Goal: Communication & Community: Ask a question

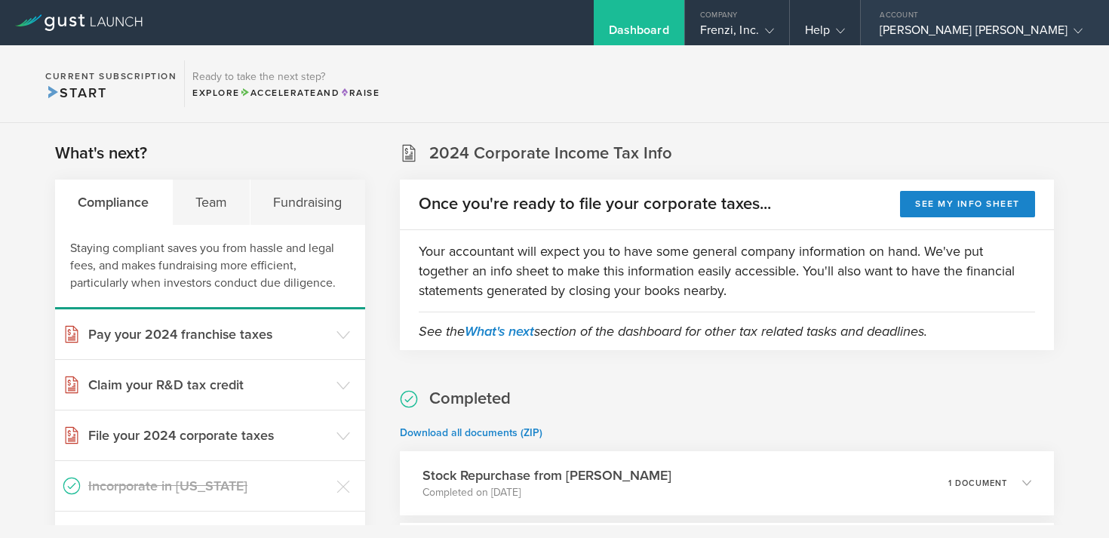
click at [1017, 35] on div "[PERSON_NAME] [PERSON_NAME]" at bounding box center [980, 34] width 203 height 23
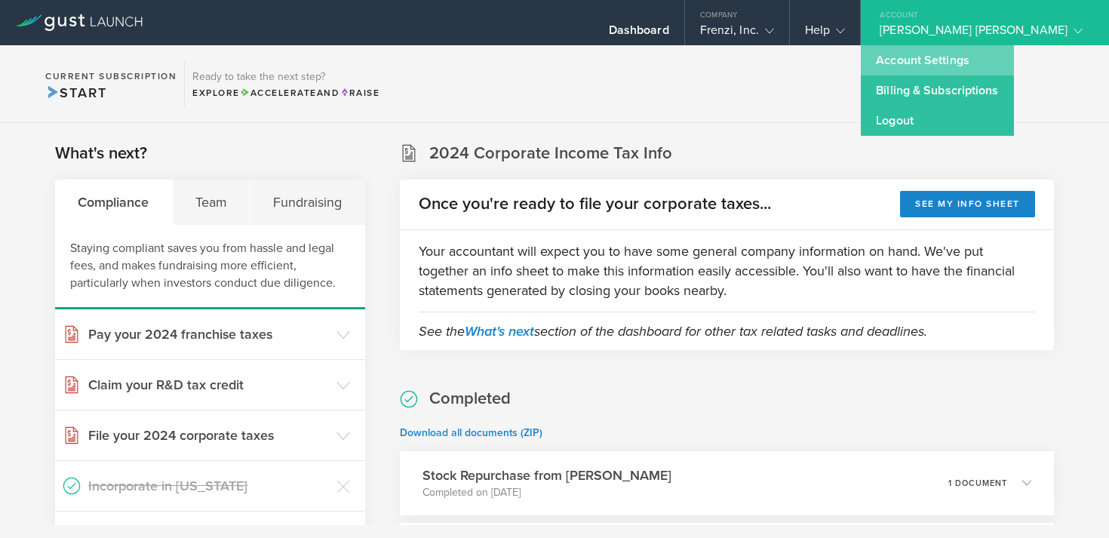
click at [948, 56] on link "Account Settings" at bounding box center [937, 60] width 152 height 30
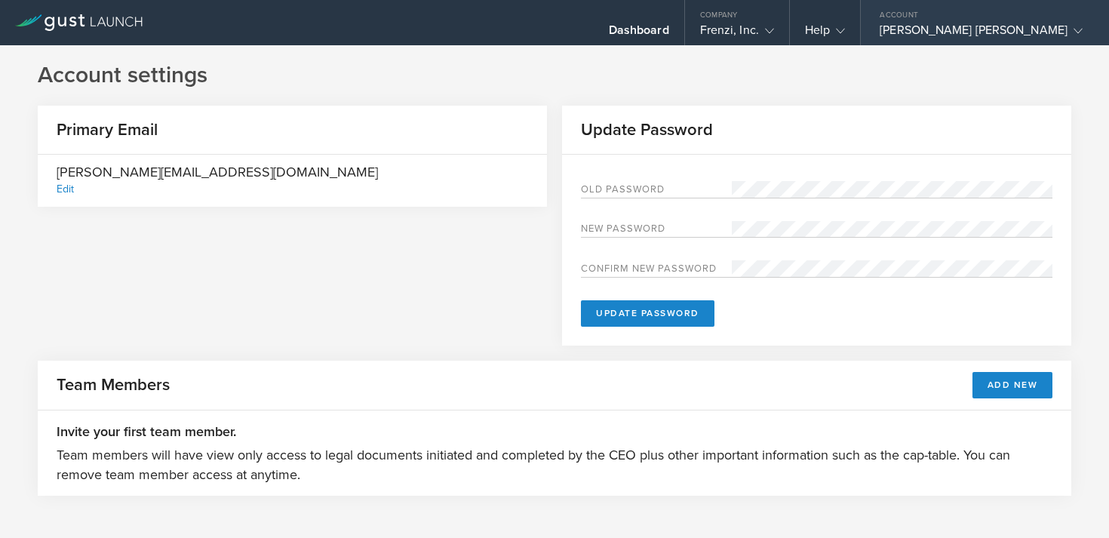
click at [1045, 23] on div "[PERSON_NAME] [PERSON_NAME]" at bounding box center [980, 34] width 203 height 23
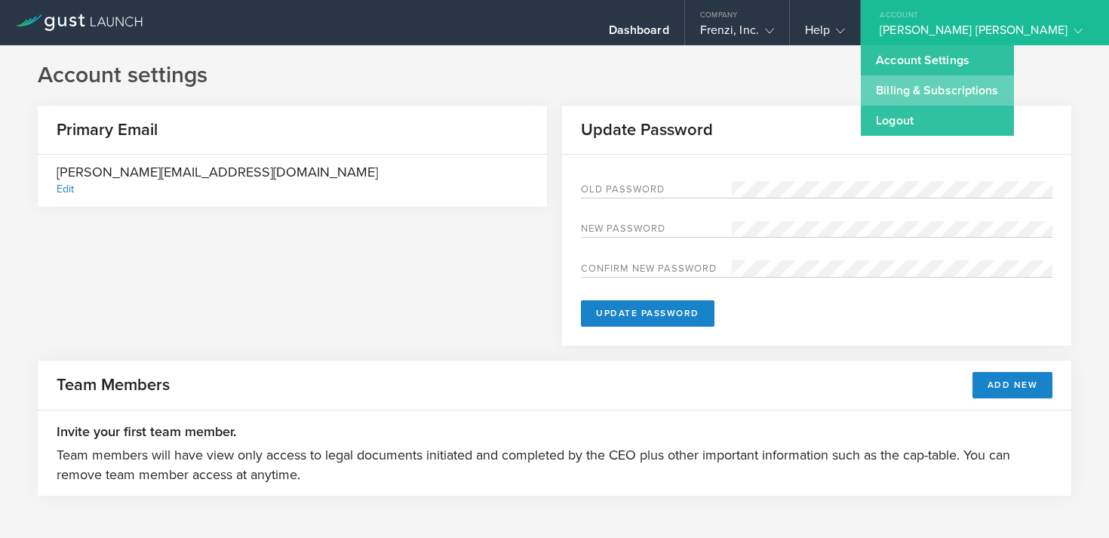
click at [1011, 90] on link "Billing & Subscriptions" at bounding box center [937, 90] width 152 height 30
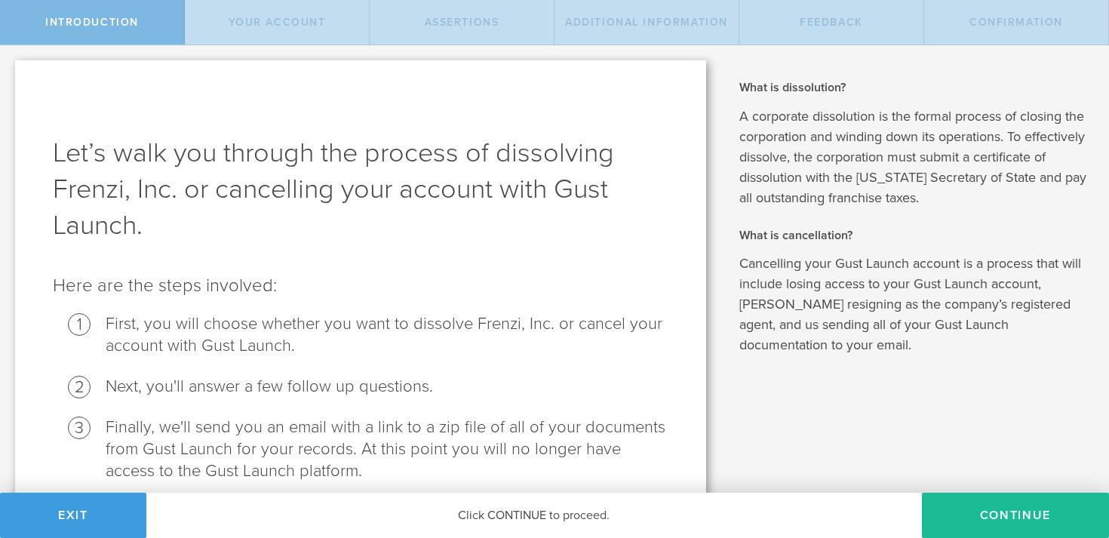
scroll to position [65, 0]
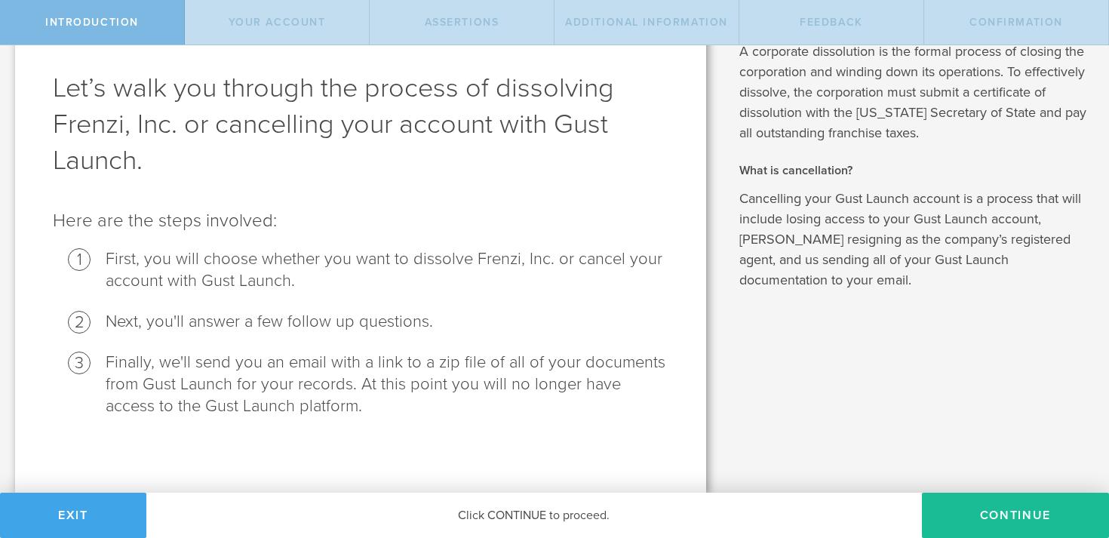
click at [127, 514] on button "Exit" at bounding box center [73, 515] width 146 height 45
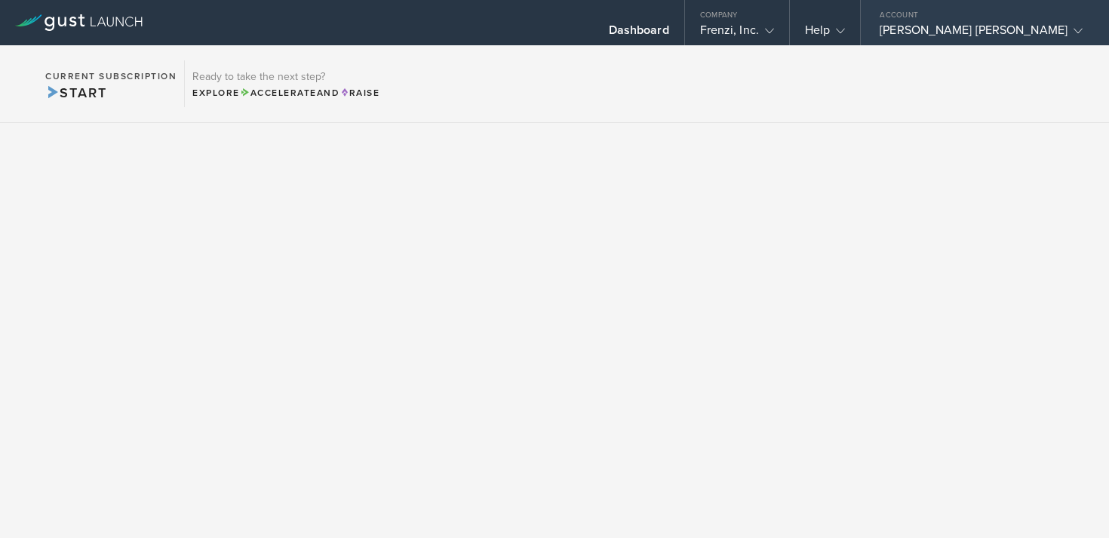
click at [1036, 25] on div "[PERSON_NAME] [PERSON_NAME]" at bounding box center [980, 34] width 203 height 23
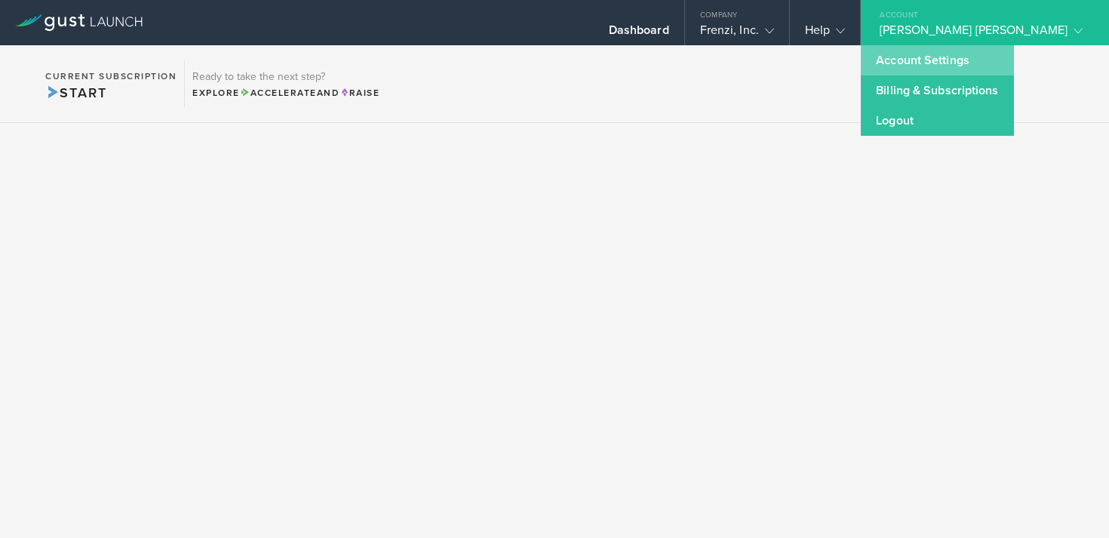
click at [1005, 63] on link "Account Settings" at bounding box center [937, 60] width 152 height 30
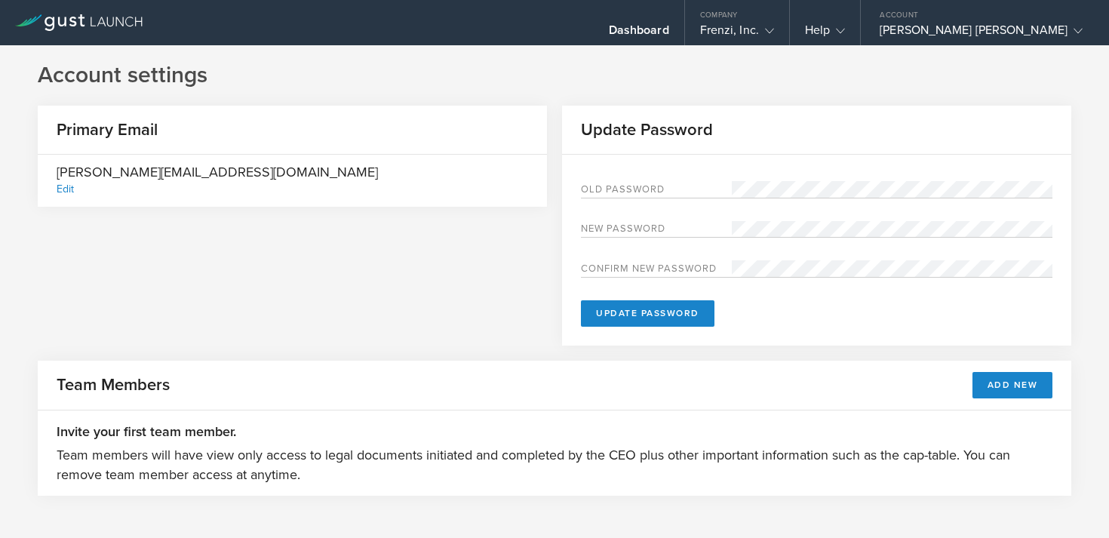
click at [66, 184] on div "Edit" at bounding box center [65, 189] width 17 height 13
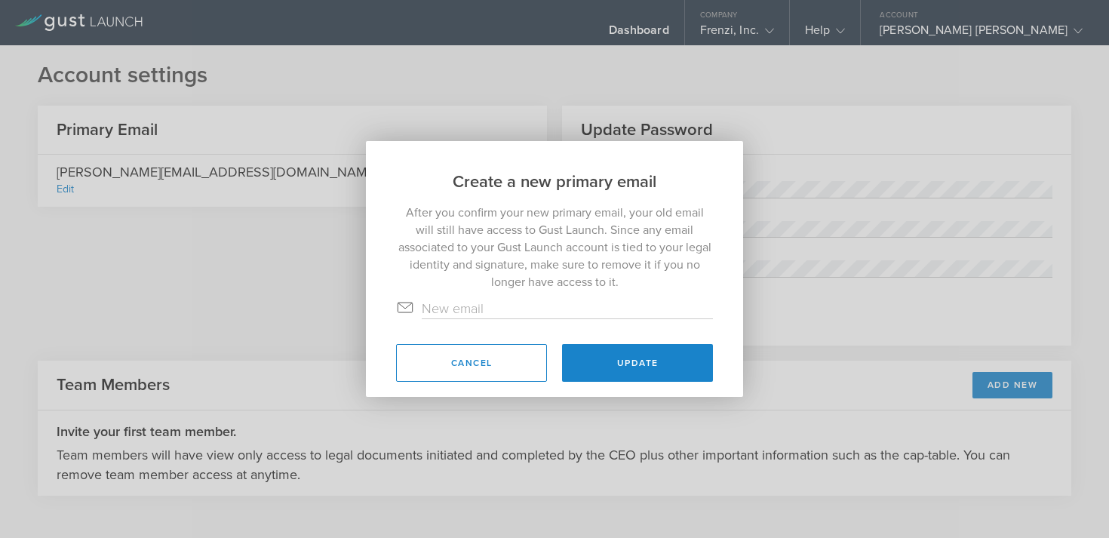
click at [517, 299] on input "text" at bounding box center [567, 309] width 291 height 20
type input "[EMAIL_ADDRESS][DOMAIN_NAME]"
click at [606, 264] on p "After you confirm your new primary email, your old email will still have access…" at bounding box center [554, 247] width 317 height 87
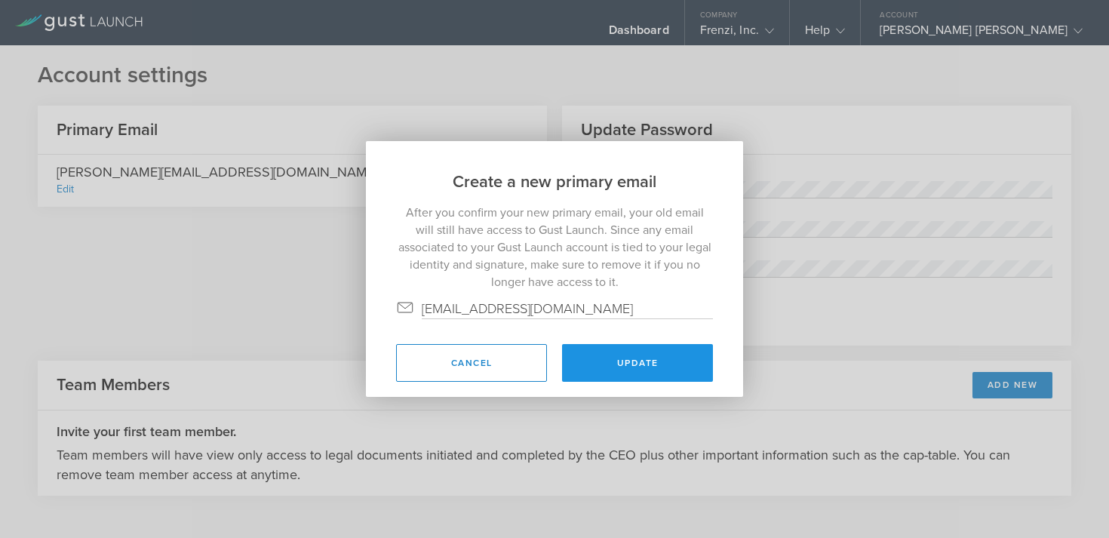
click at [616, 358] on button "Update" at bounding box center [637, 363] width 151 height 38
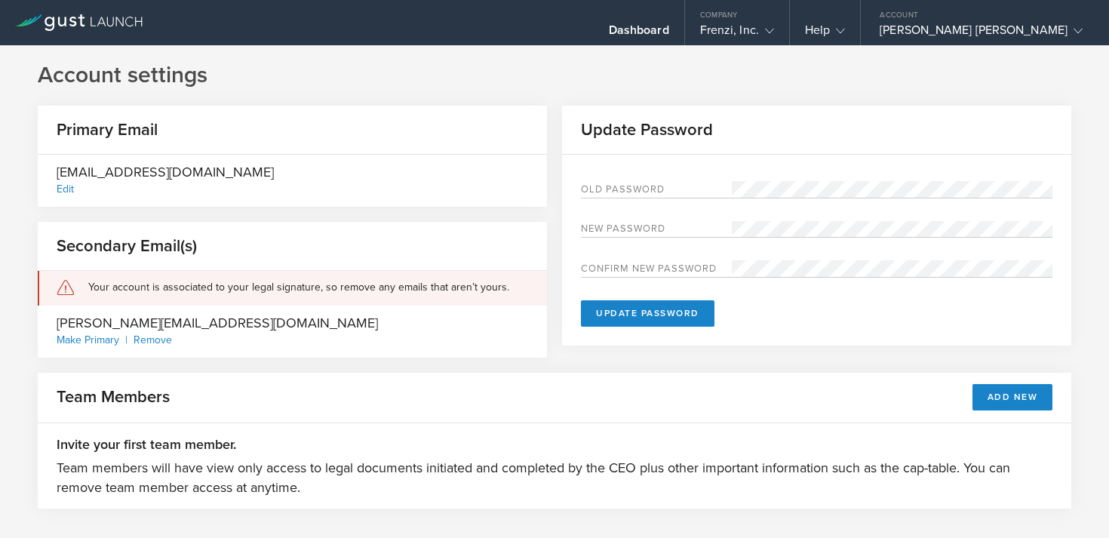
click at [162, 335] on div "Remove" at bounding box center [152, 339] width 38 height 13
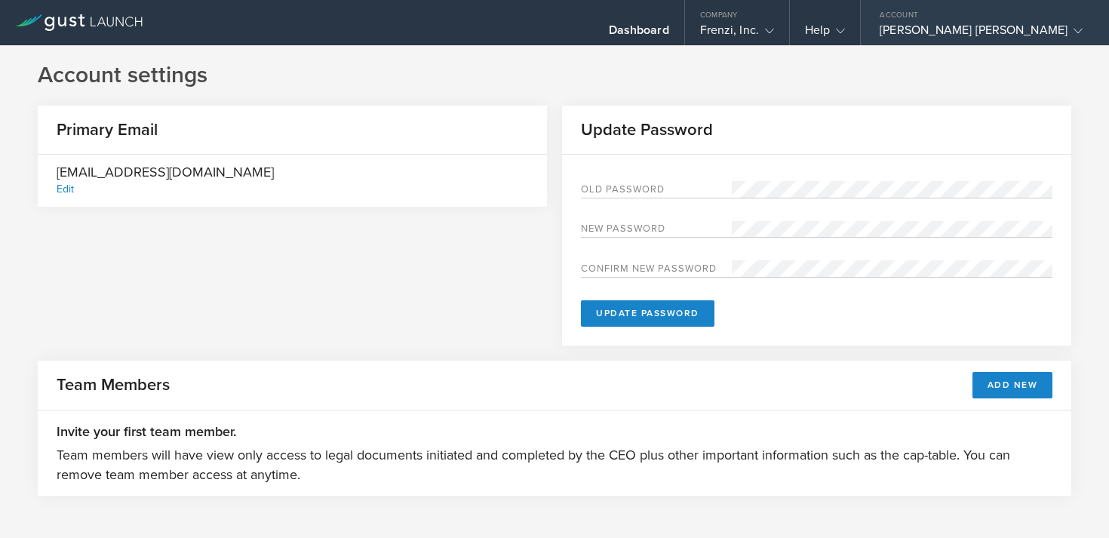
click at [1031, 43] on div "[PERSON_NAME] [PERSON_NAME]" at bounding box center [980, 34] width 203 height 23
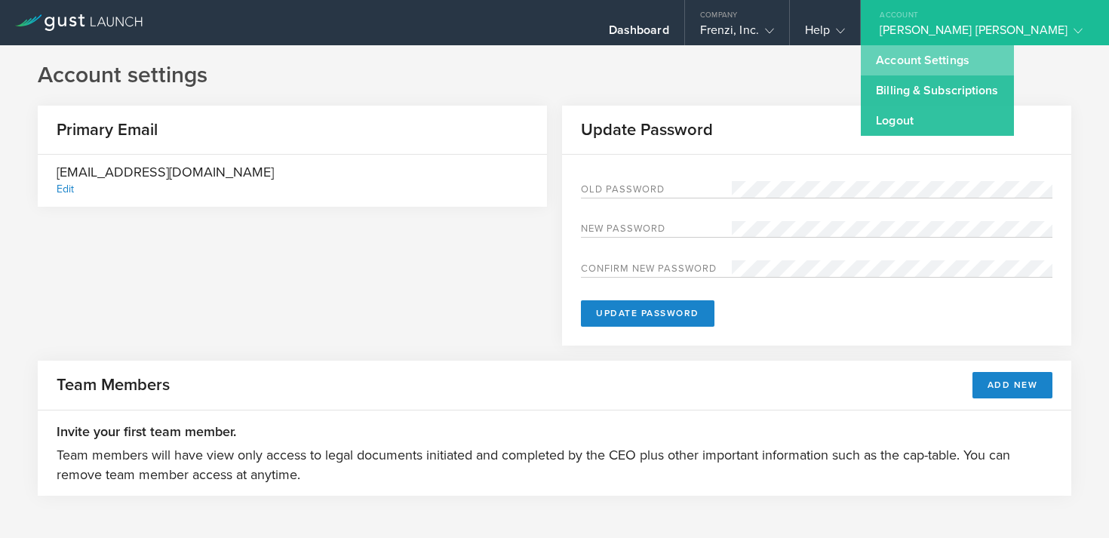
click at [1013, 63] on link "Account Settings" at bounding box center [937, 60] width 152 height 30
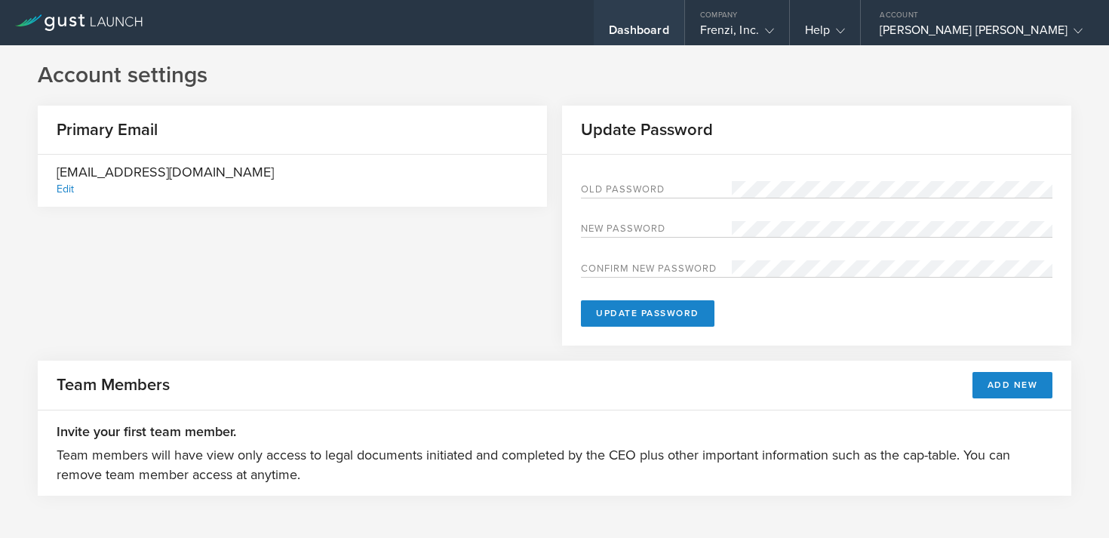
click at [684, 20] on div "Dashboard" at bounding box center [639, 22] width 91 height 45
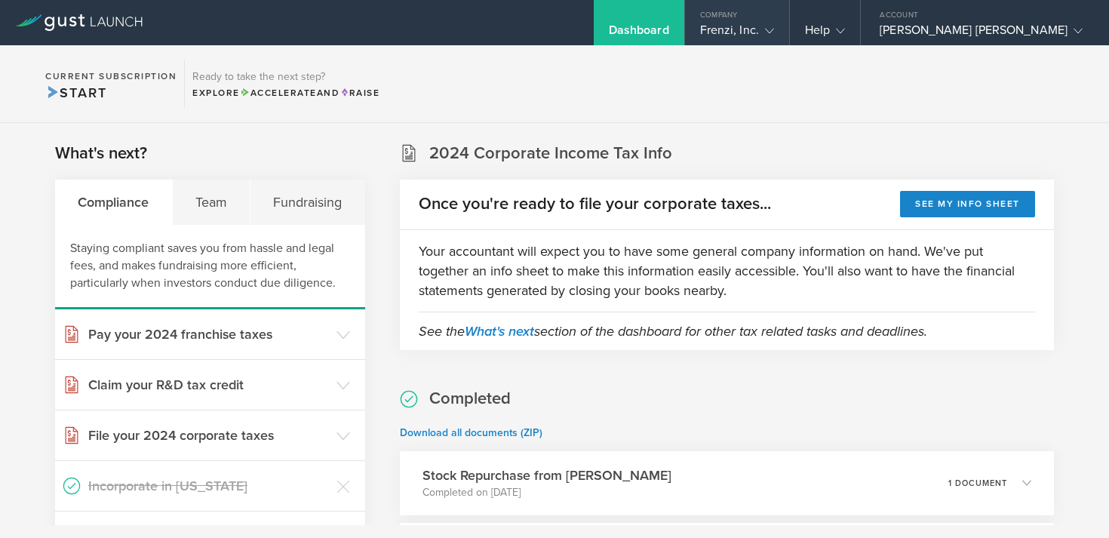
click at [774, 27] on icon at bounding box center [769, 30] width 9 height 9
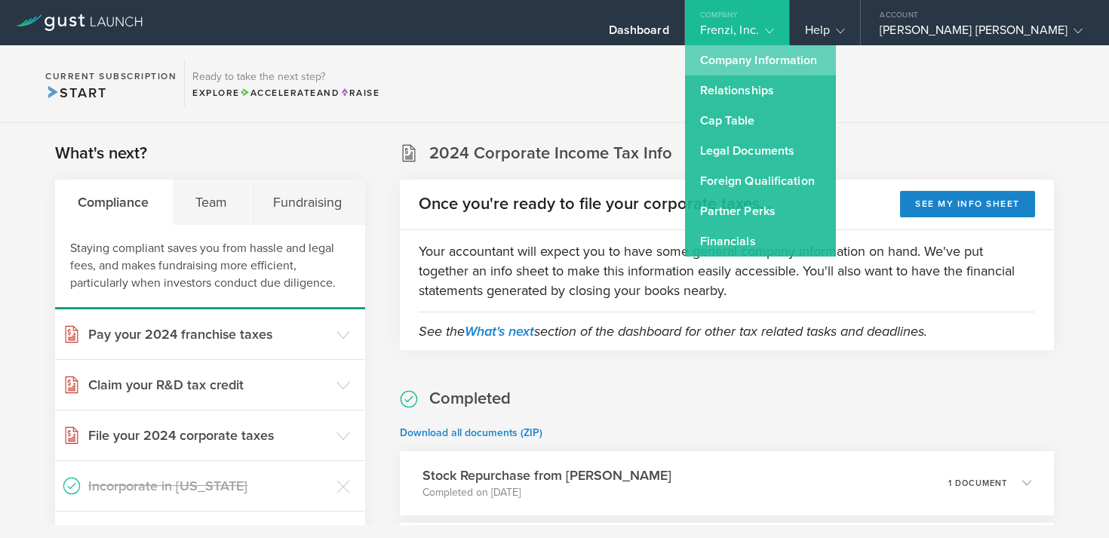
click at [830, 57] on link "Company Information" at bounding box center [760, 60] width 151 height 30
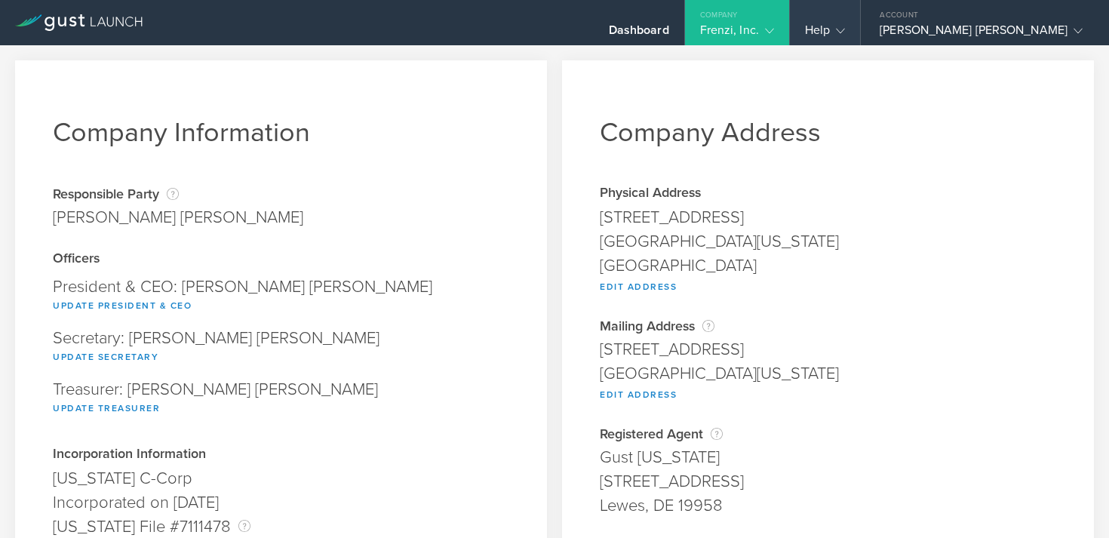
click at [845, 35] on div "Help" at bounding box center [825, 34] width 40 height 23
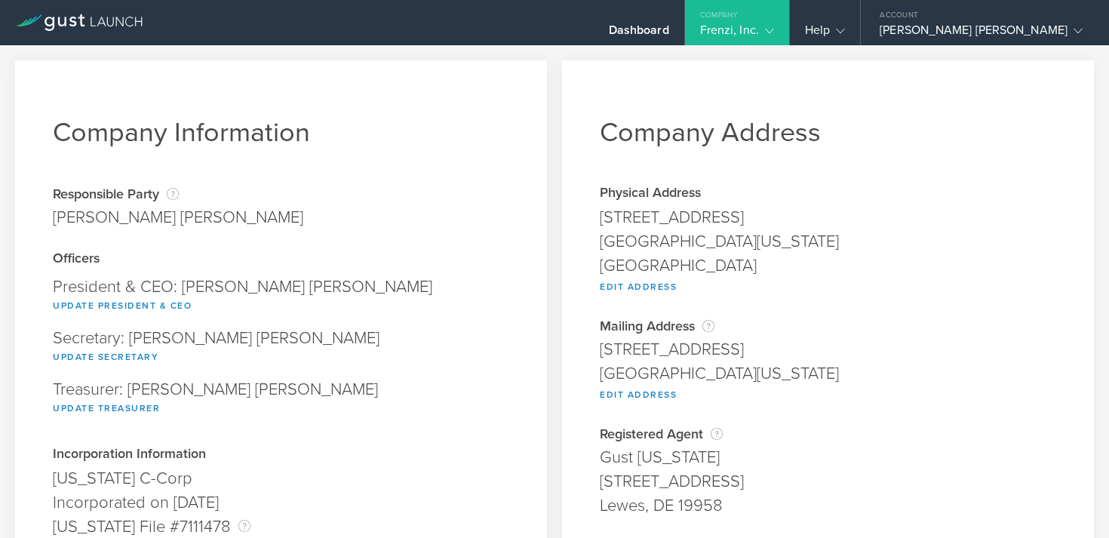
click at [774, 39] on div "Frenzi, Inc." at bounding box center [737, 34] width 74 height 23
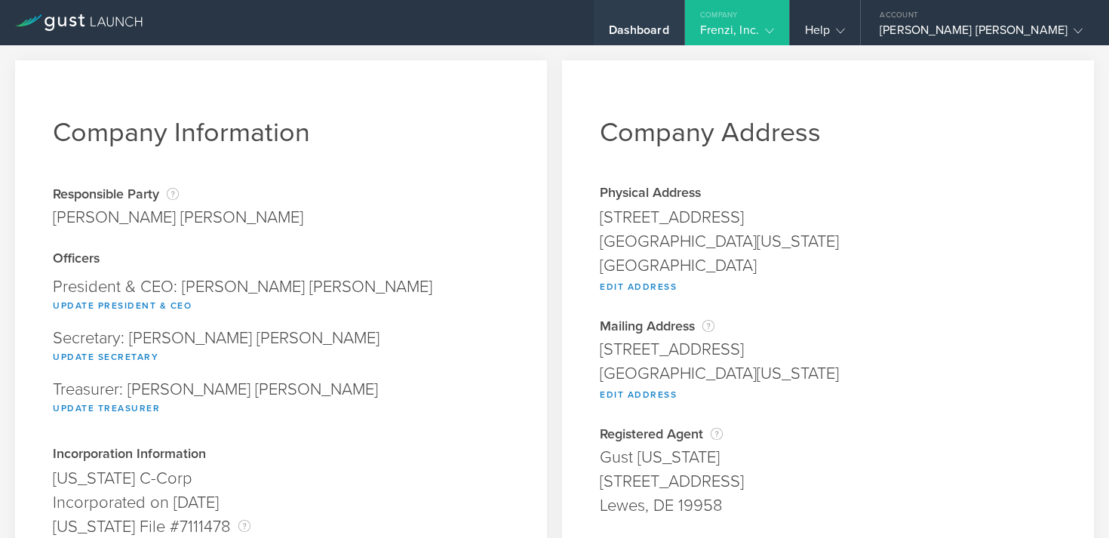
click at [669, 28] on div "Dashboard" at bounding box center [639, 34] width 60 height 23
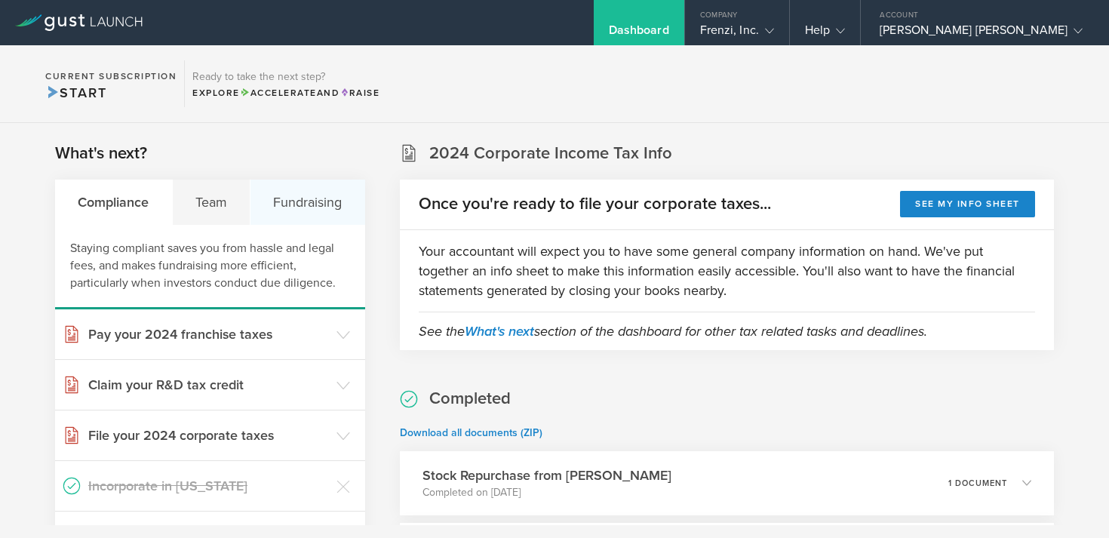
click at [285, 195] on div "Fundraising" at bounding box center [307, 202] width 115 height 45
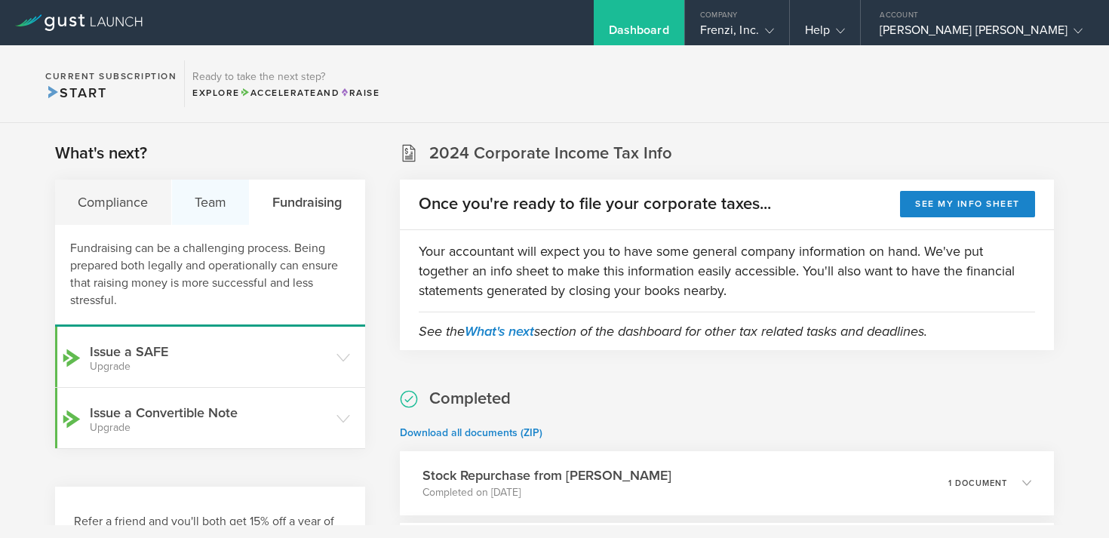
click at [236, 195] on div "Team" at bounding box center [211, 202] width 78 height 45
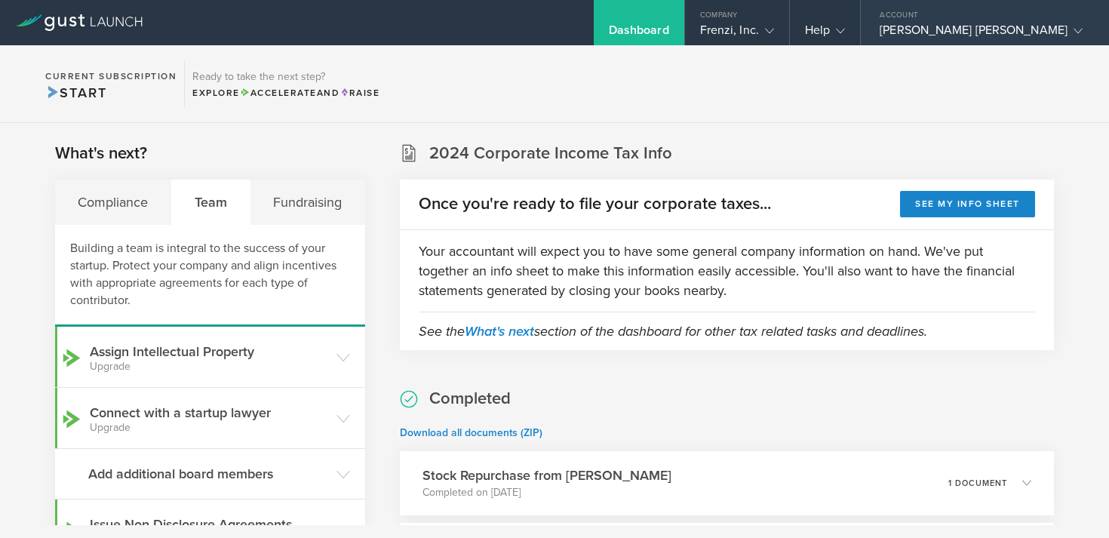
click at [1074, 16] on div "Account" at bounding box center [985, 11] width 248 height 23
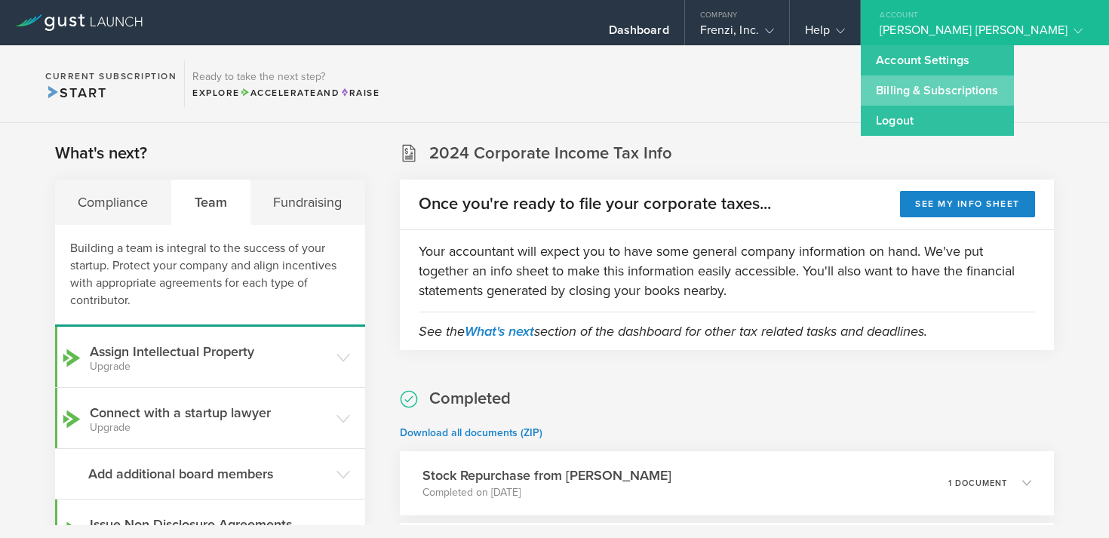
click at [1013, 79] on link "Billing & Subscriptions" at bounding box center [937, 90] width 152 height 30
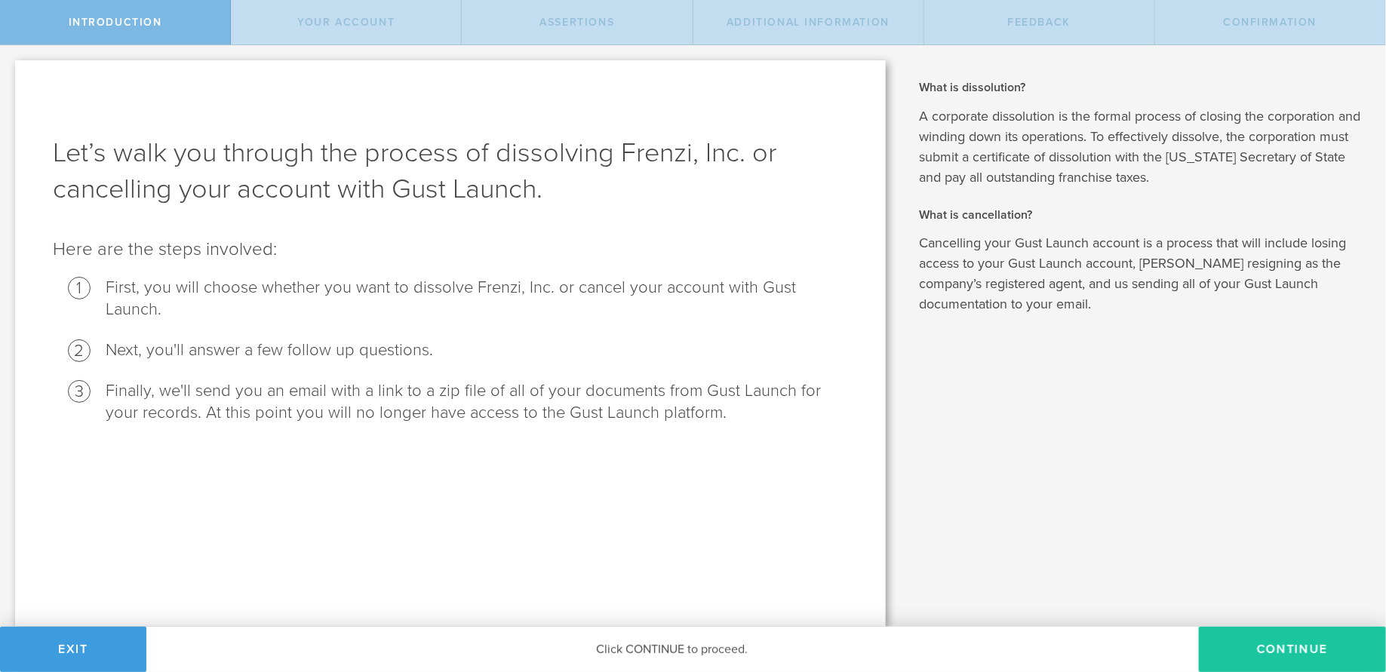
click at [1108, 537] on button "Continue" at bounding box center [1291, 649] width 187 height 45
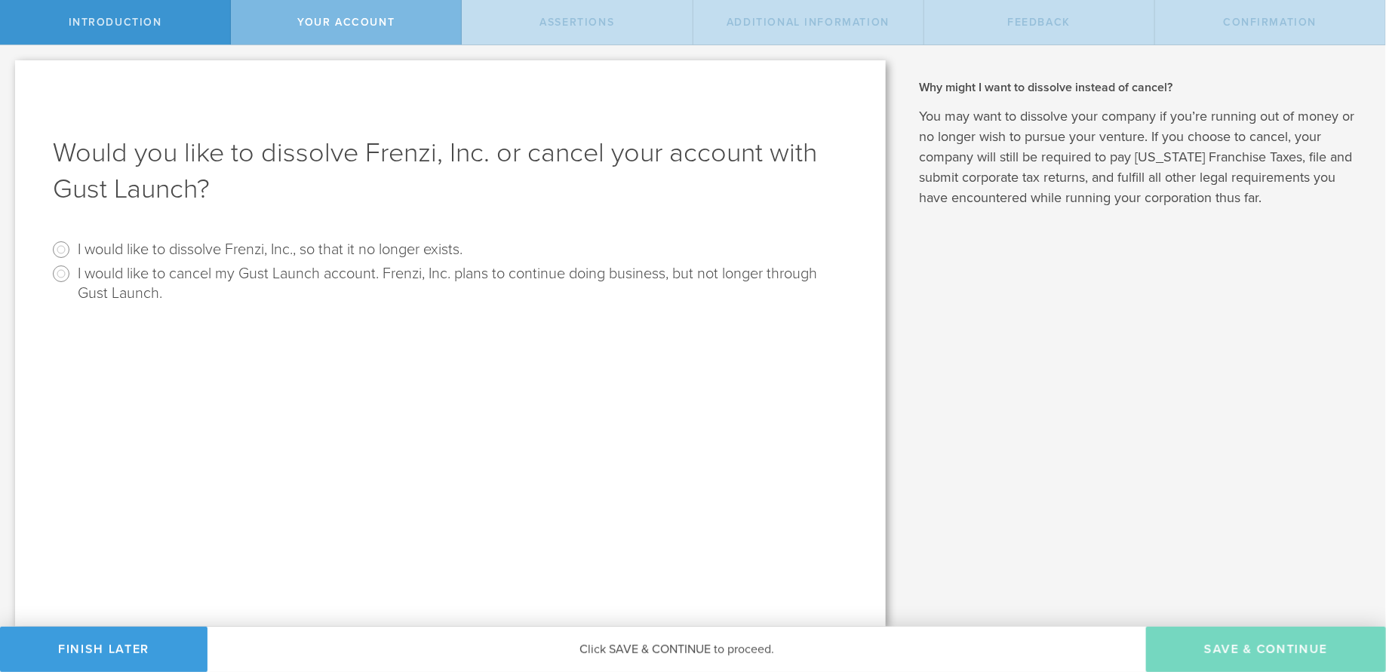
click at [119, 248] on label "I would like to dissolve Frenzi, Inc., so that it no longer exists." at bounding box center [270, 249] width 385 height 22
click at [73, 248] on input "I would like to dissolve Frenzi, Inc., so that it no longer exists." at bounding box center [61, 250] width 24 height 24
radio input "true"
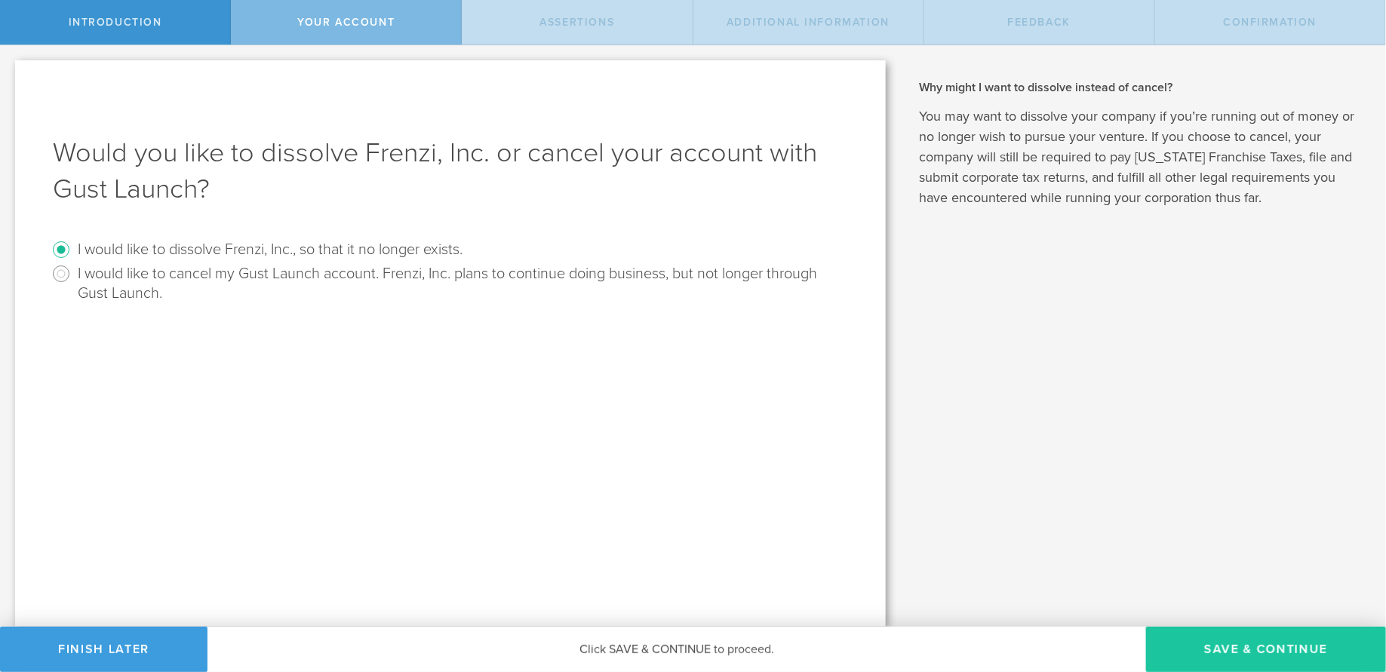
click at [1108, 537] on button "Save & Continue" at bounding box center [1266, 649] width 240 height 45
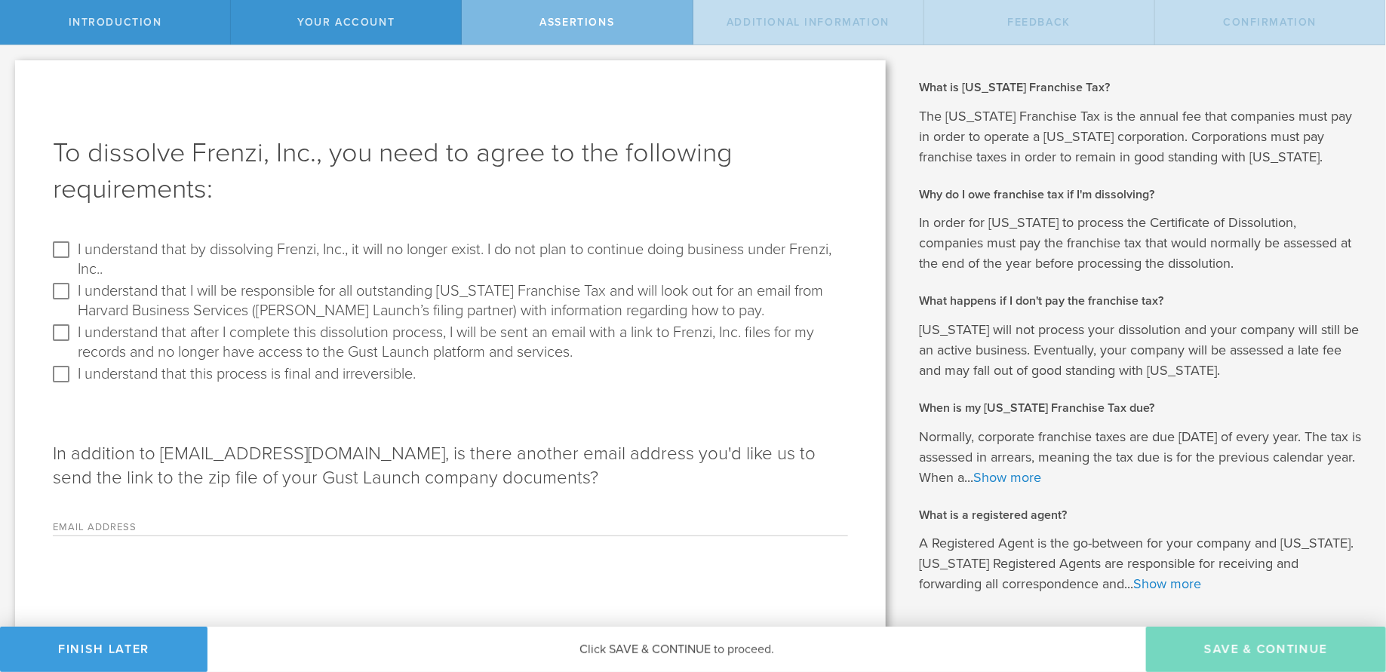
click at [287, 248] on label "I understand that by dissolving Frenzi, Inc., it will no longer exist. I do not…" at bounding box center [461, 258] width 766 height 41
click at [73, 248] on input "I understand that by dissolving Frenzi, Inc., it will no longer exist. I do not…" at bounding box center [61, 250] width 24 height 24
checkbox input "true"
click at [224, 294] on label "I understand that I will be responsible for all outstanding Delaware Franchise …" at bounding box center [461, 299] width 766 height 41
click at [73, 294] on input "I understand that I will be responsible for all outstanding Delaware Franchise …" at bounding box center [61, 291] width 24 height 24
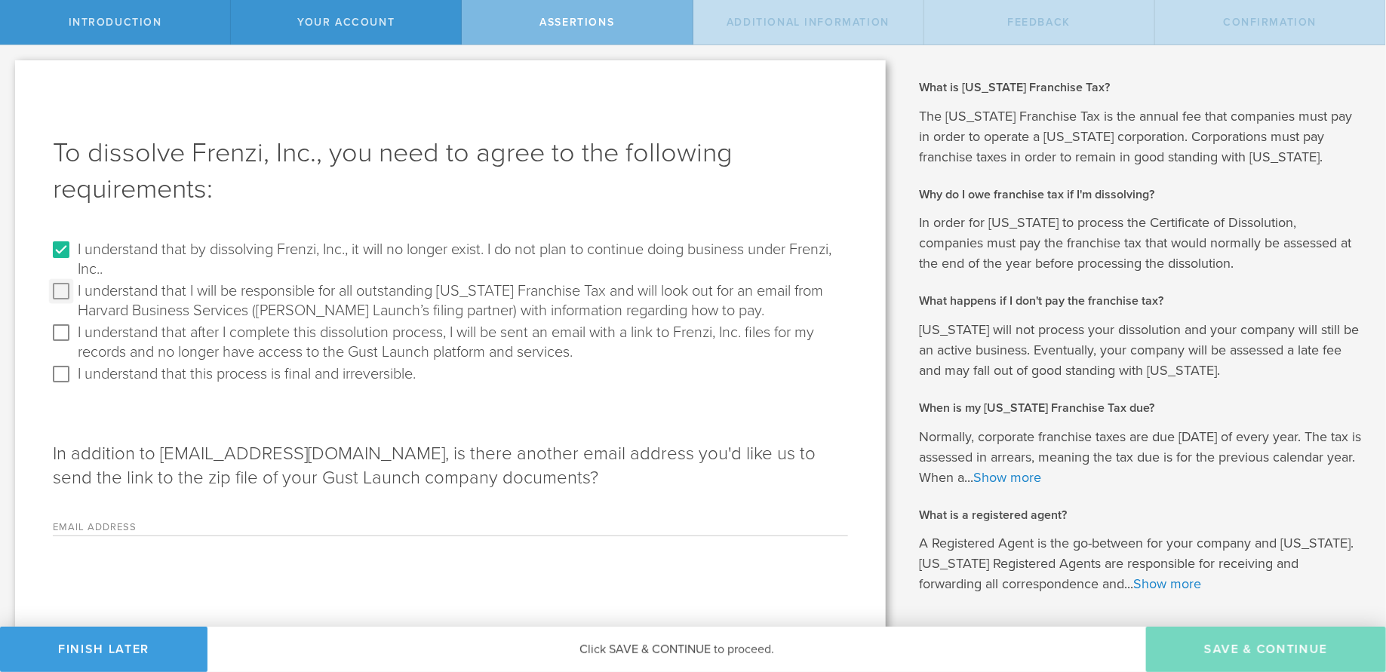
checkbox input "true"
click at [217, 335] on label "I understand that after I complete this dissolution process, I will be sent an …" at bounding box center [461, 341] width 766 height 41
click at [73, 335] on input "I understand that after I complete this dissolution process, I will be sent an …" at bounding box center [61, 333] width 24 height 24
checkbox input "true"
click at [213, 378] on label "I understand that this process is final and irreversible." at bounding box center [247, 373] width 338 height 22
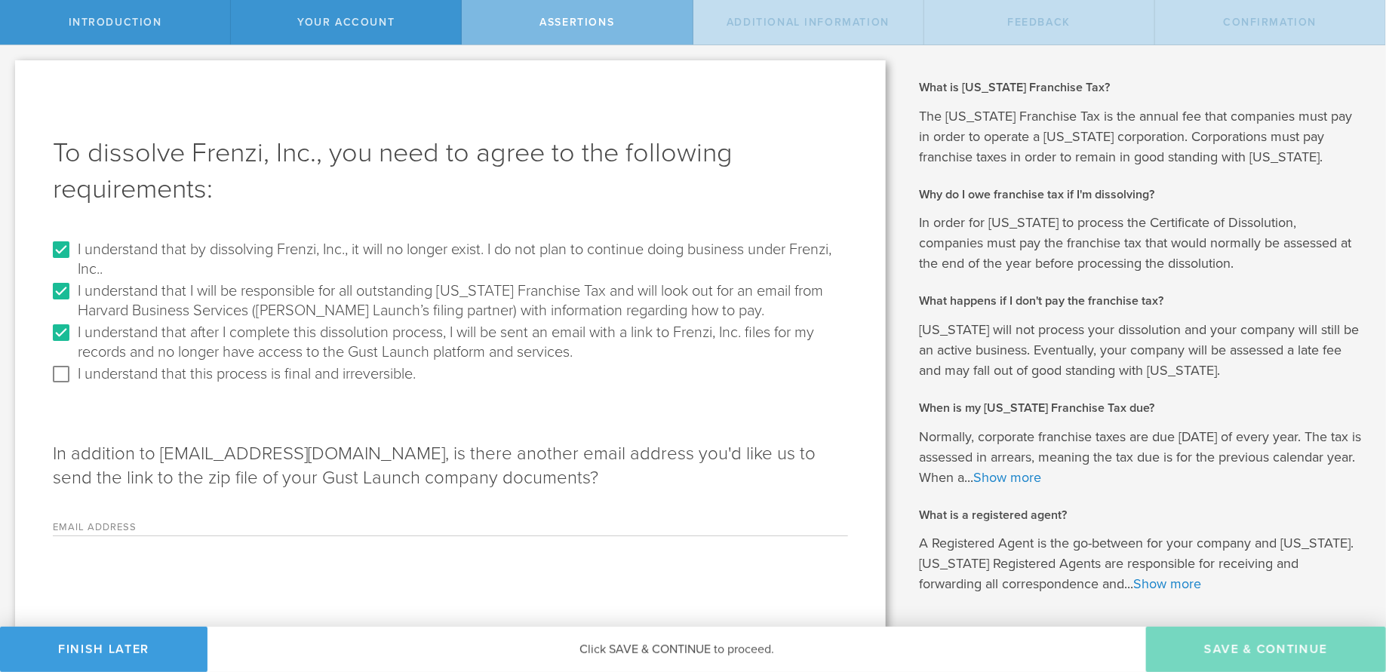
click at [73, 378] on input "I understand that this process is final and irreversible." at bounding box center [61, 374] width 24 height 24
checkbox input "true"
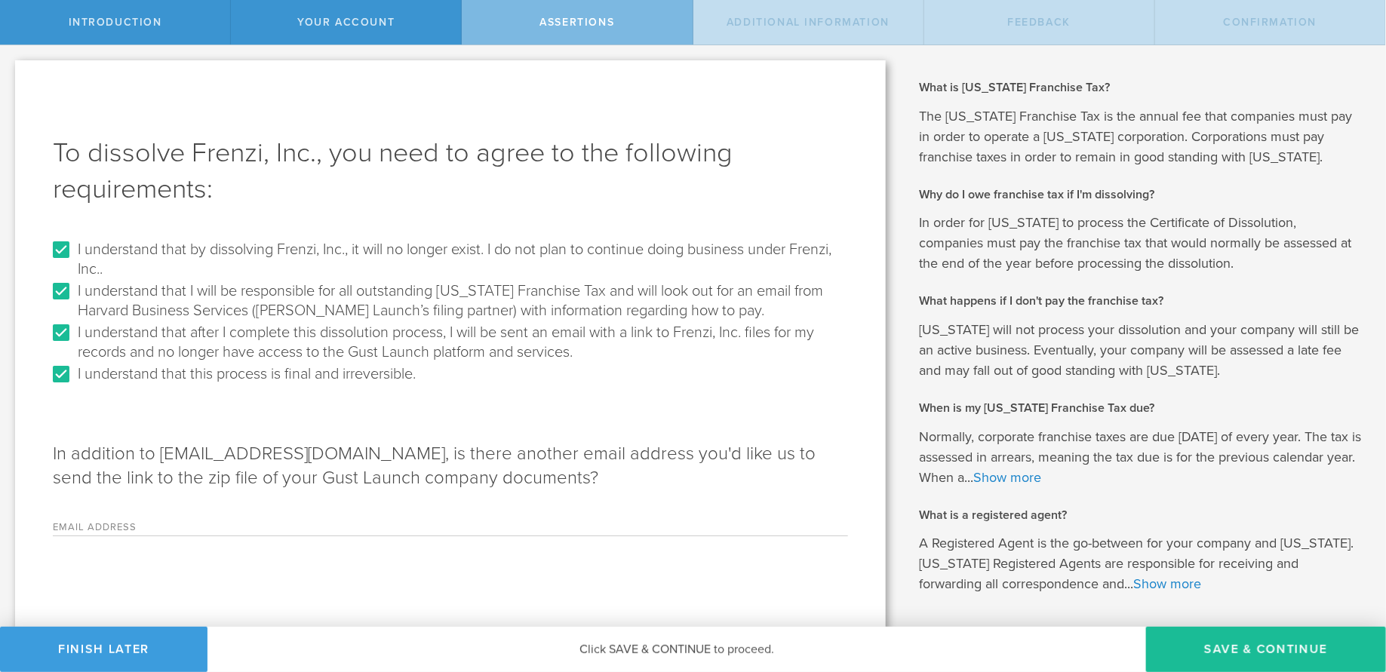
click at [235, 524] on label "Email Address" at bounding box center [147, 529] width 189 height 13
click at [241, 524] on input "Email Address" at bounding box center [544, 524] width 606 height 23
click at [165, 518] on div "Email Address Please enter a valid email address." at bounding box center [450, 520] width 795 height 31
click at [207, 524] on label "Email Address" at bounding box center [147, 529] width 189 height 13
click at [241, 524] on input "Email Address" at bounding box center [544, 524] width 606 height 23
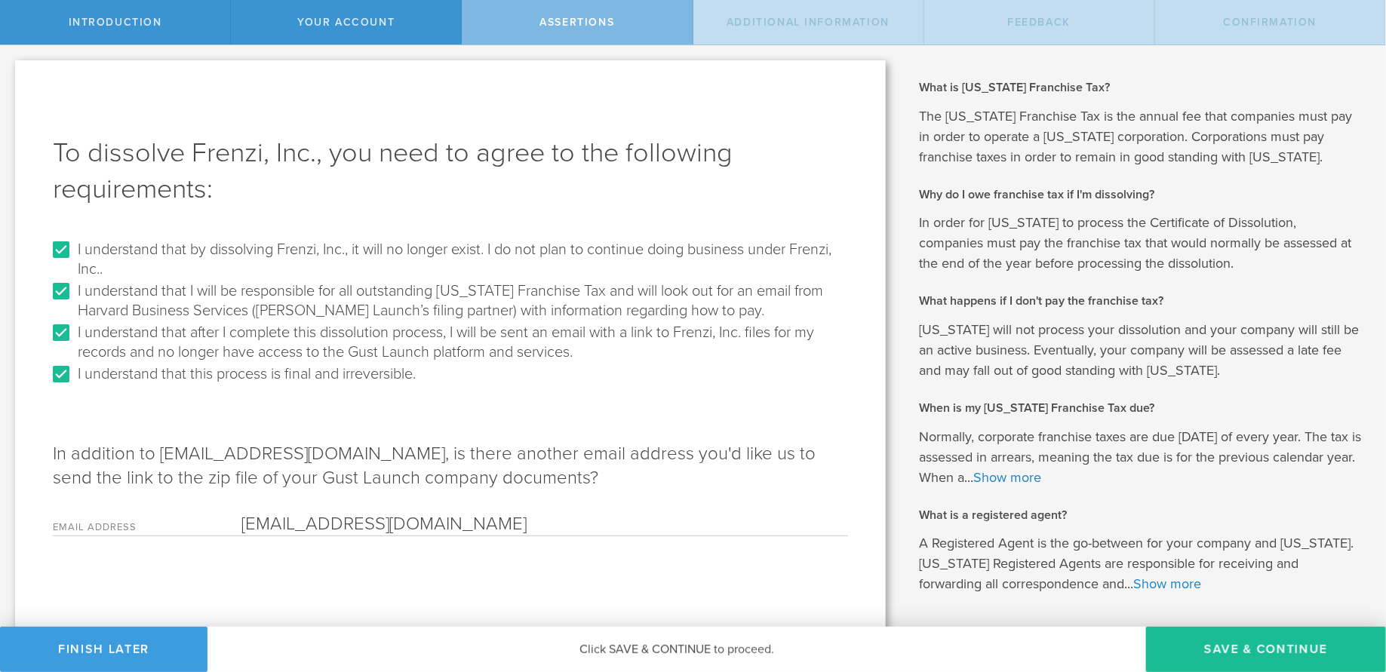
type input "alexanderfantappie@gmail.com"
click at [462, 453] on p "In addition to jcasillas07@gmail.com, is there another email address you'd like…" at bounding box center [450, 466] width 795 height 48
click at [1108, 537] on button "Save & Continue" at bounding box center [1266, 649] width 240 height 45
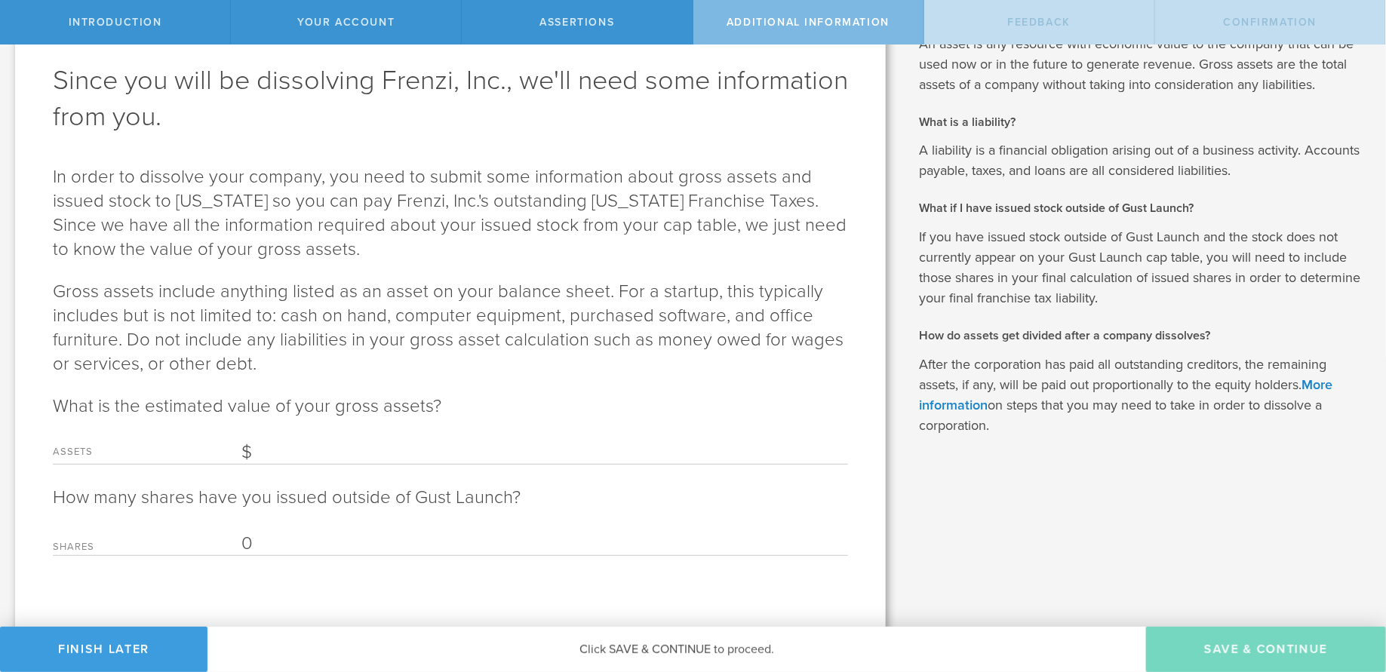
scroll to position [78, 0]
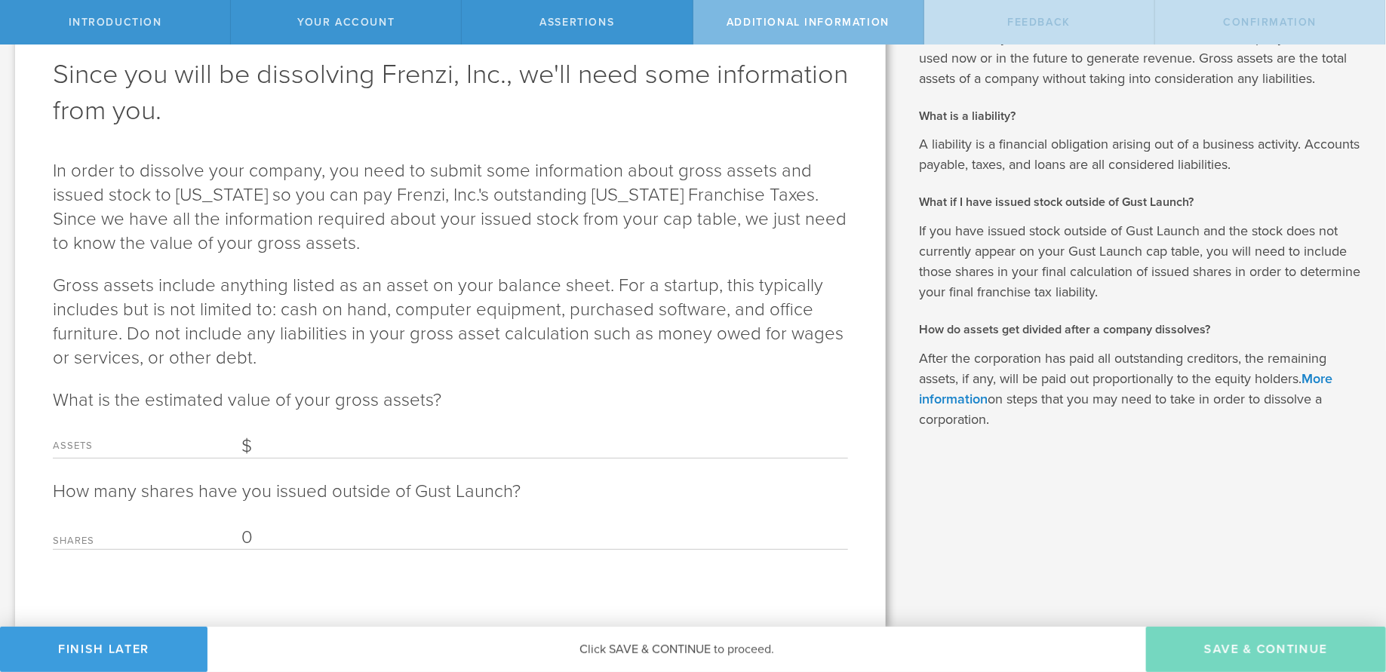
click at [298, 437] on input "Assets" at bounding box center [544, 446] width 606 height 23
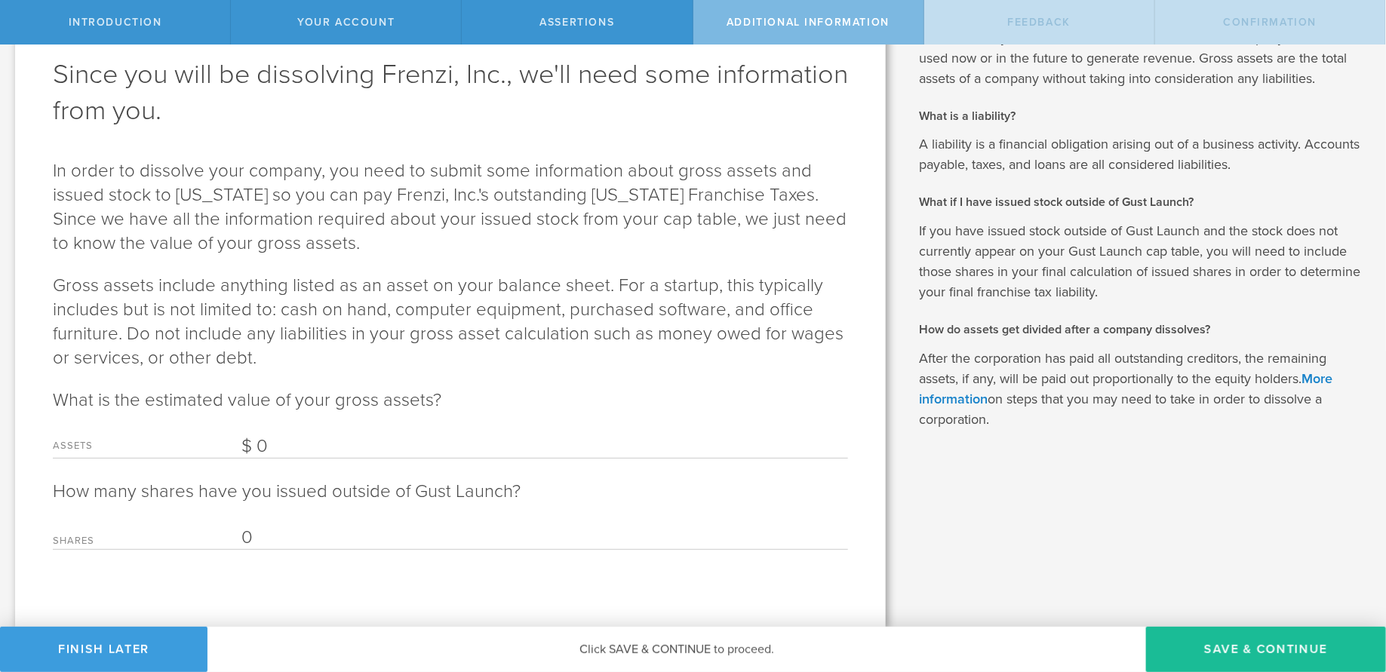
type input "0"
click at [311, 537] on input "0" at bounding box center [544, 537] width 606 height 23
type input "0"
click at [1108, 537] on button "Save & Continue" at bounding box center [1266, 649] width 240 height 45
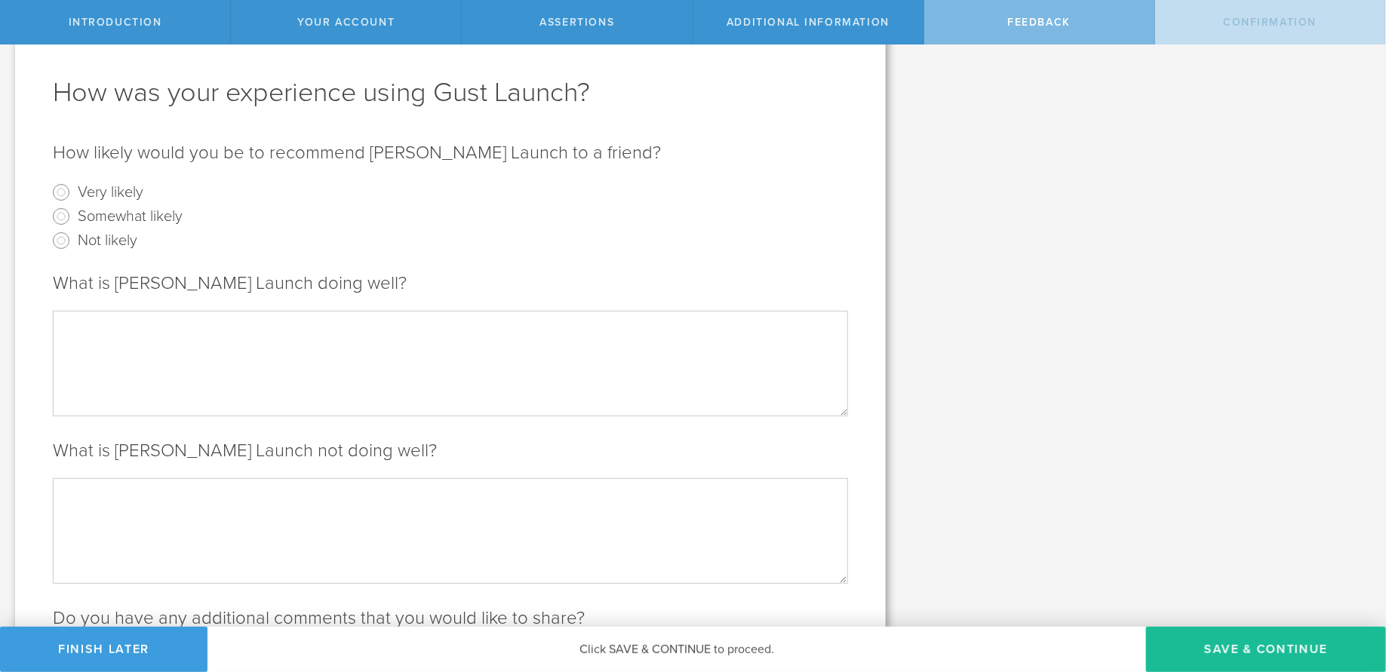
scroll to position [63, 0]
click at [99, 185] on label "Very likely" at bounding box center [111, 189] width 66 height 22
click at [73, 185] on input "Very likely" at bounding box center [61, 190] width 24 height 24
radio input "true"
click at [106, 207] on label "Somewhat likely" at bounding box center [130, 213] width 105 height 22
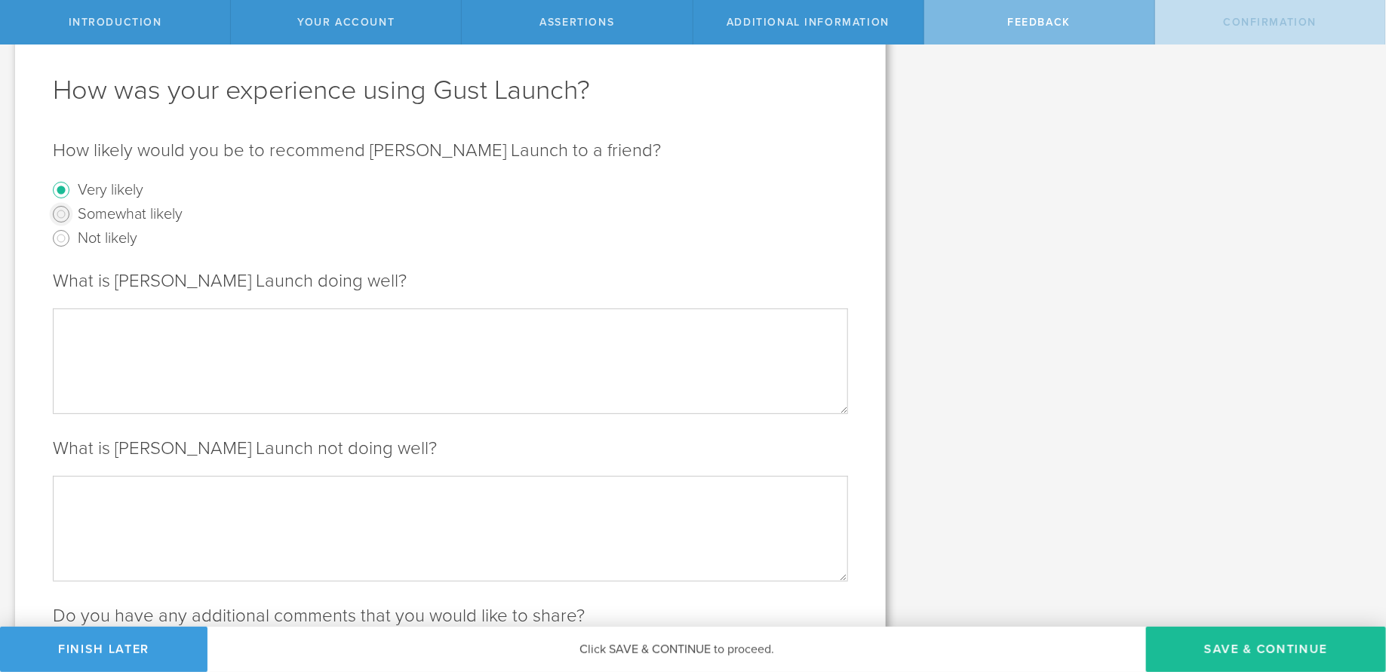
click at [73, 207] on input "Somewhat likely" at bounding box center [61, 214] width 24 height 24
radio input "true"
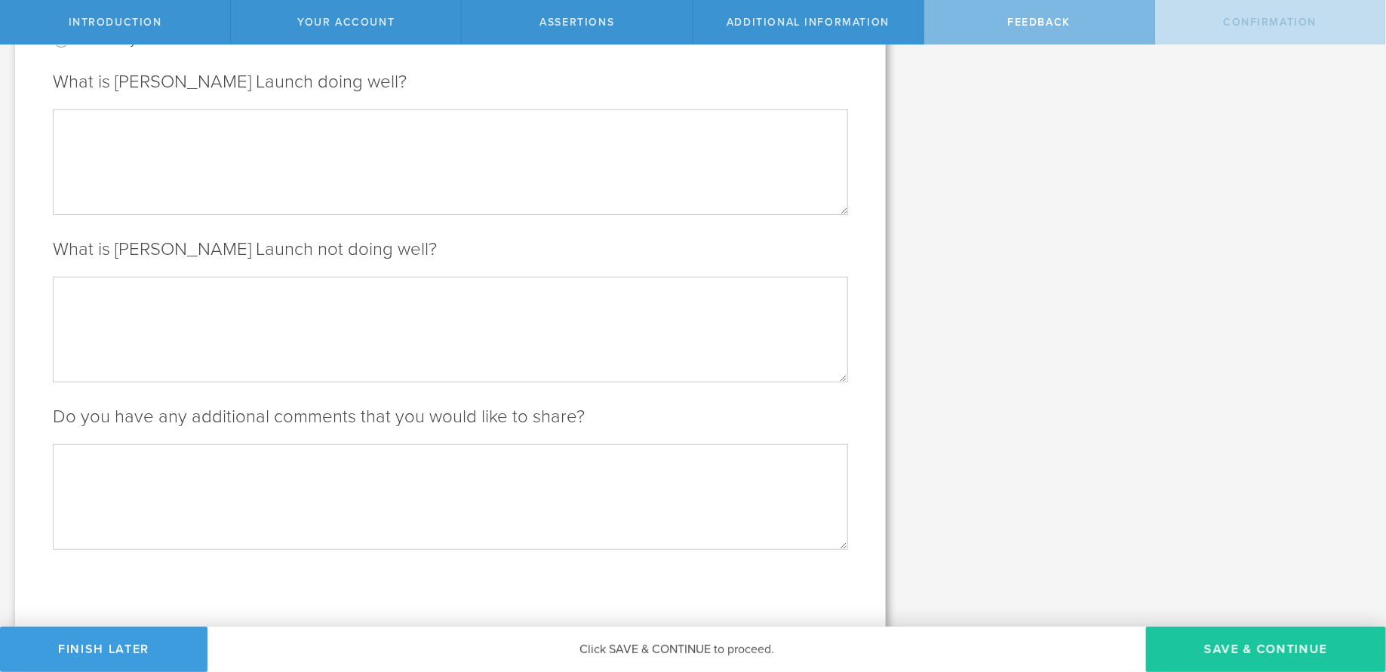
click at [1108, 537] on button "Save & Continue" at bounding box center [1266, 649] width 240 height 45
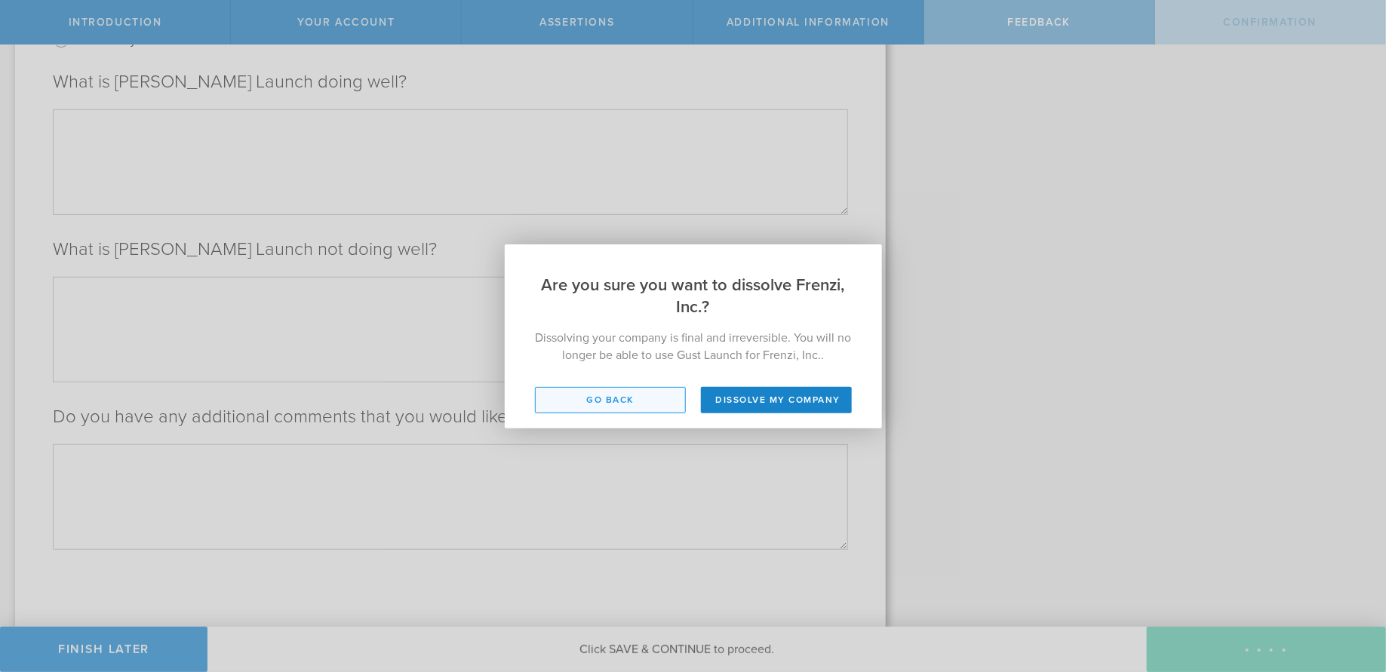
click at [623, 404] on button "Go back" at bounding box center [610, 400] width 151 height 26
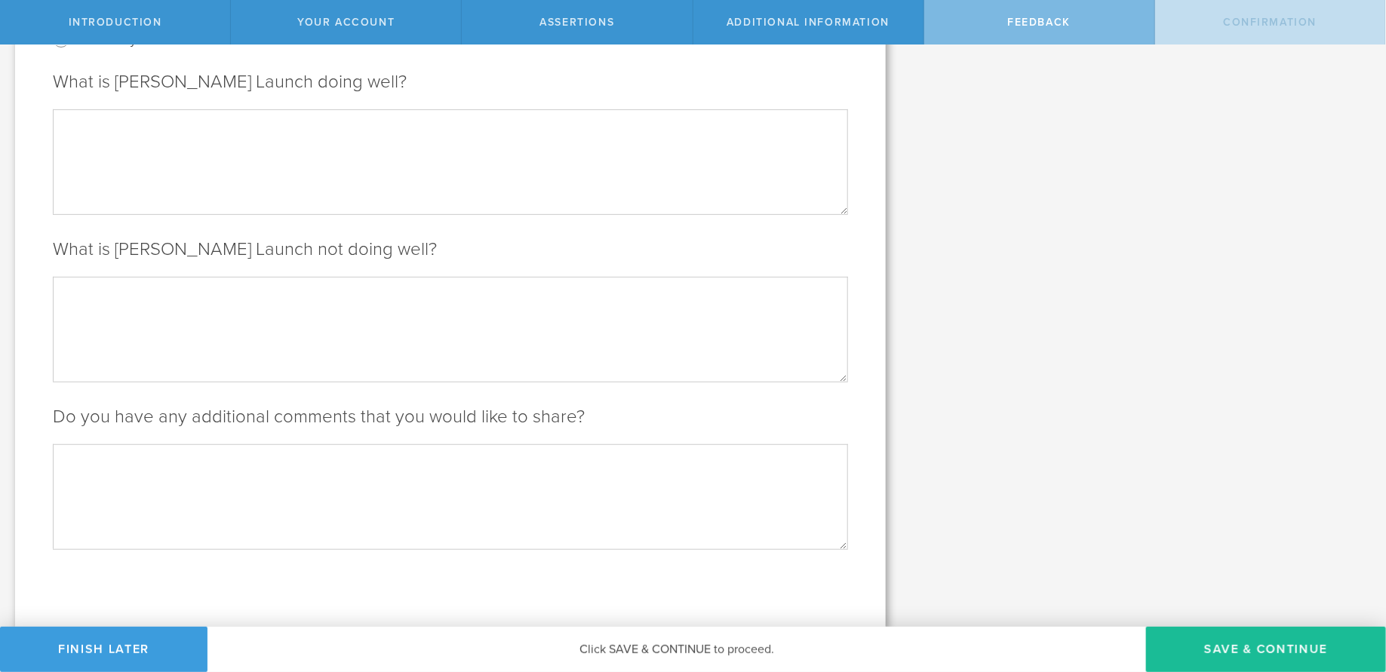
scroll to position [0, 0]
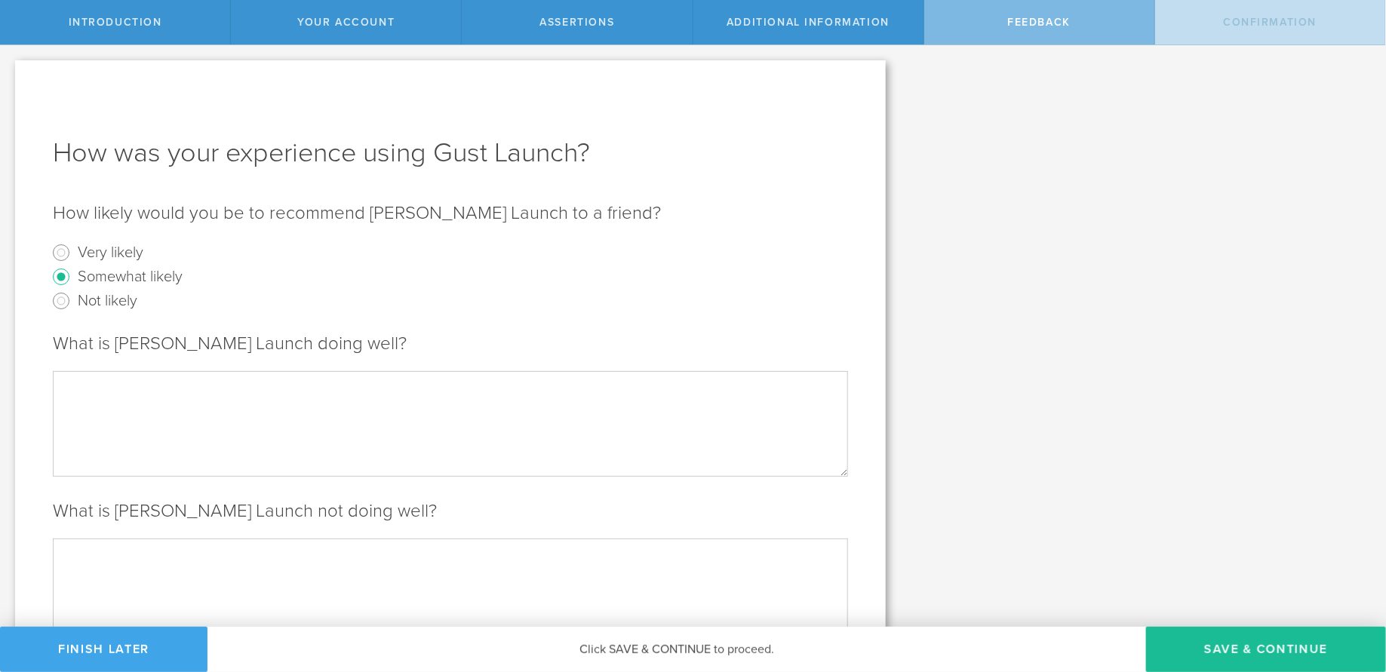
click at [145, 537] on button "Finish Later" at bounding box center [103, 649] width 207 height 45
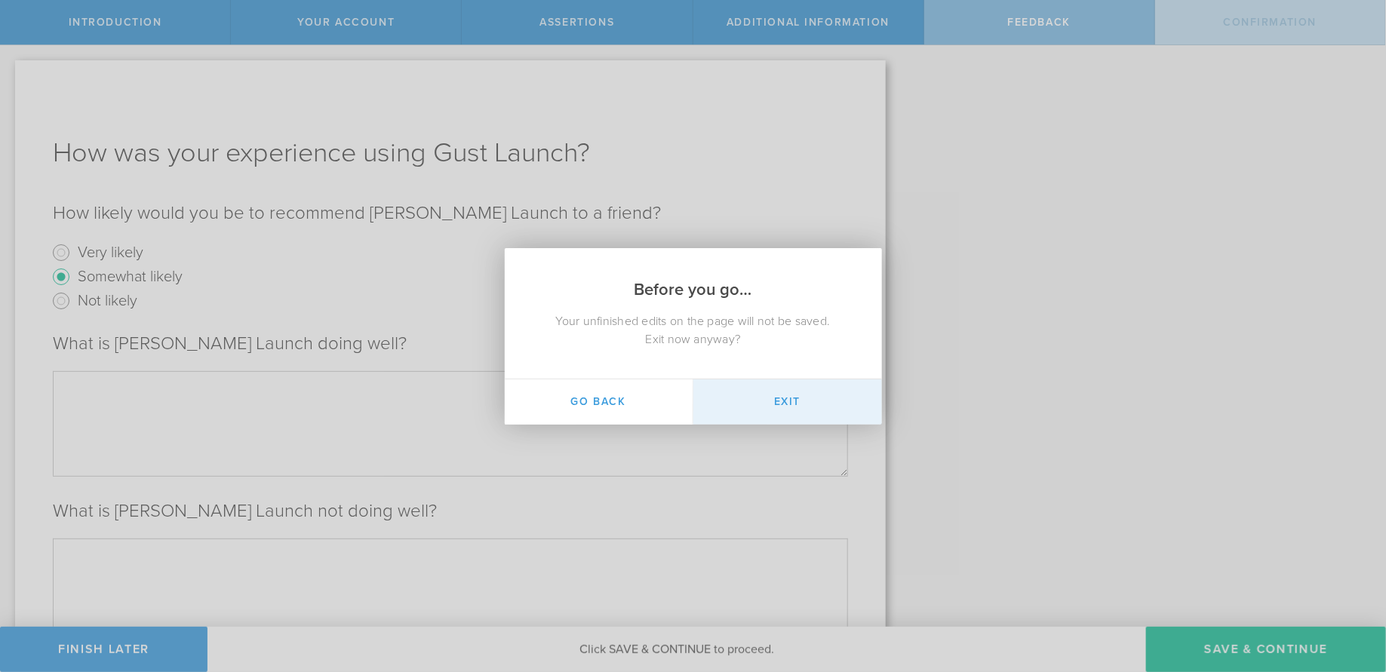
click at [809, 401] on button "Exit" at bounding box center [787, 401] width 189 height 45
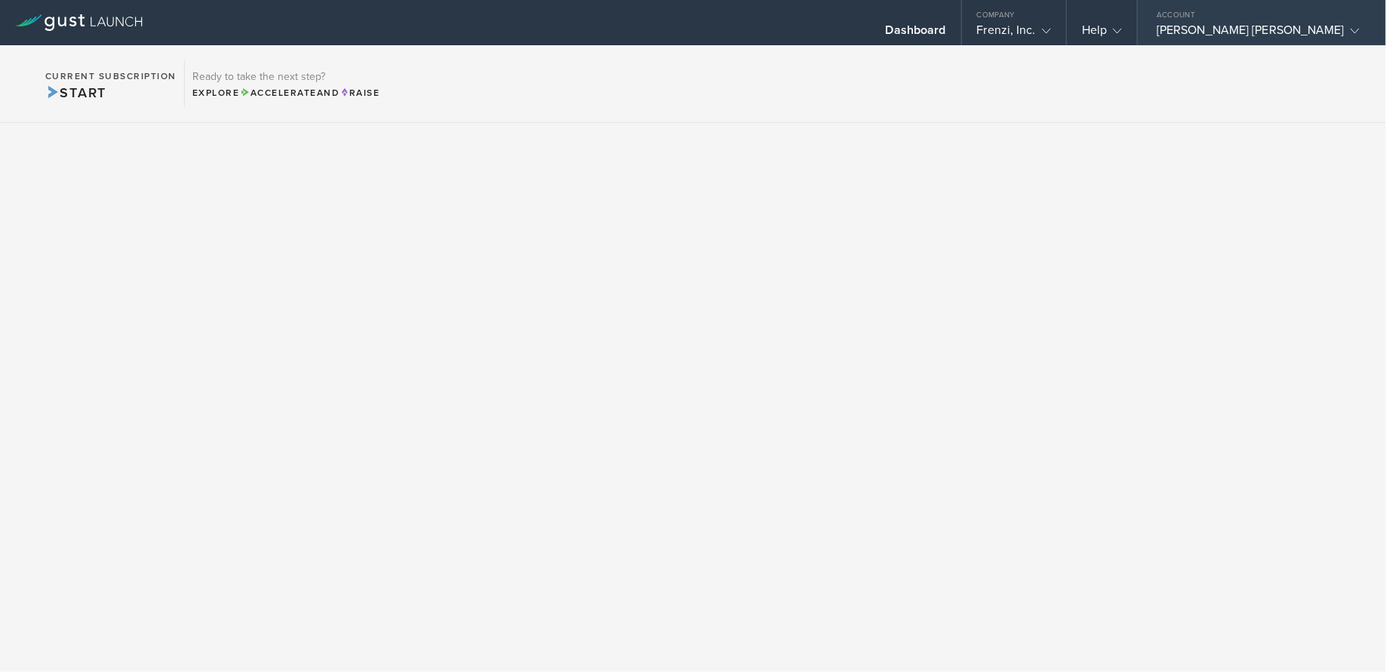
click at [1303, 28] on div "[PERSON_NAME] [PERSON_NAME]" at bounding box center [1257, 34] width 203 height 23
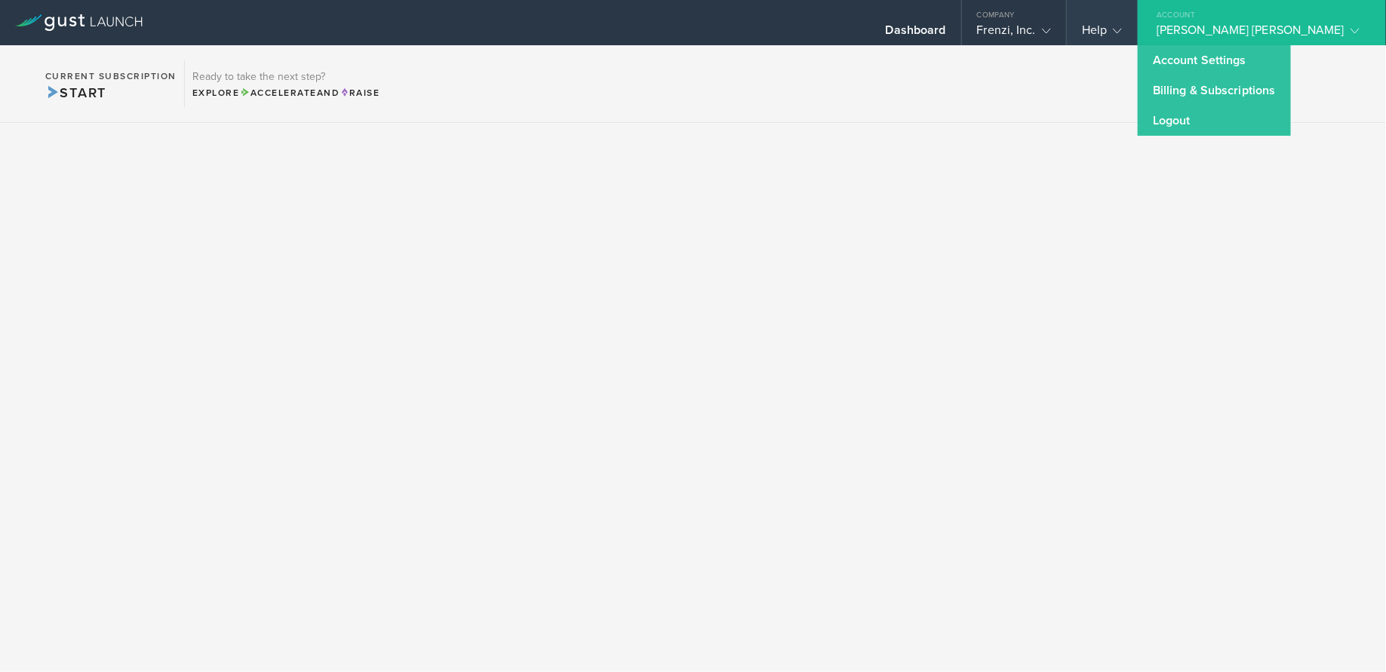
click at [1122, 28] on gust-icon at bounding box center [1113, 30] width 15 height 15
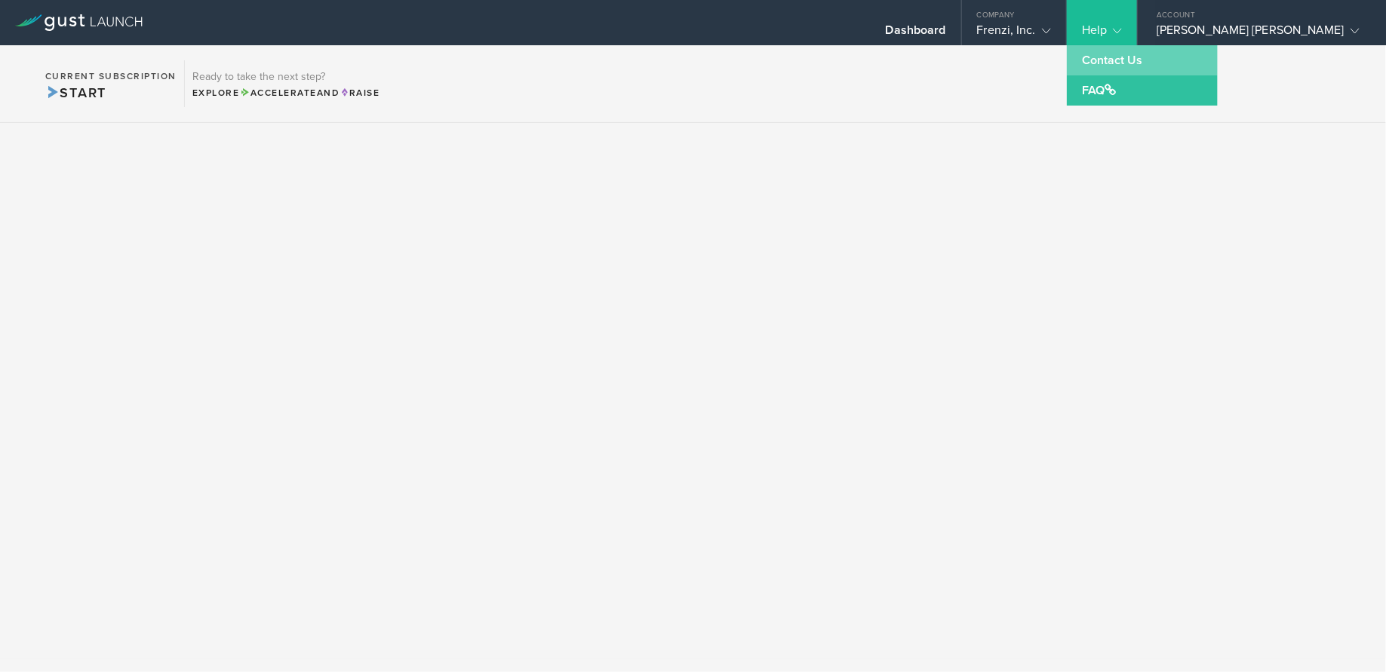
click at [1183, 63] on link "Contact Us" at bounding box center [1141, 60] width 151 height 30
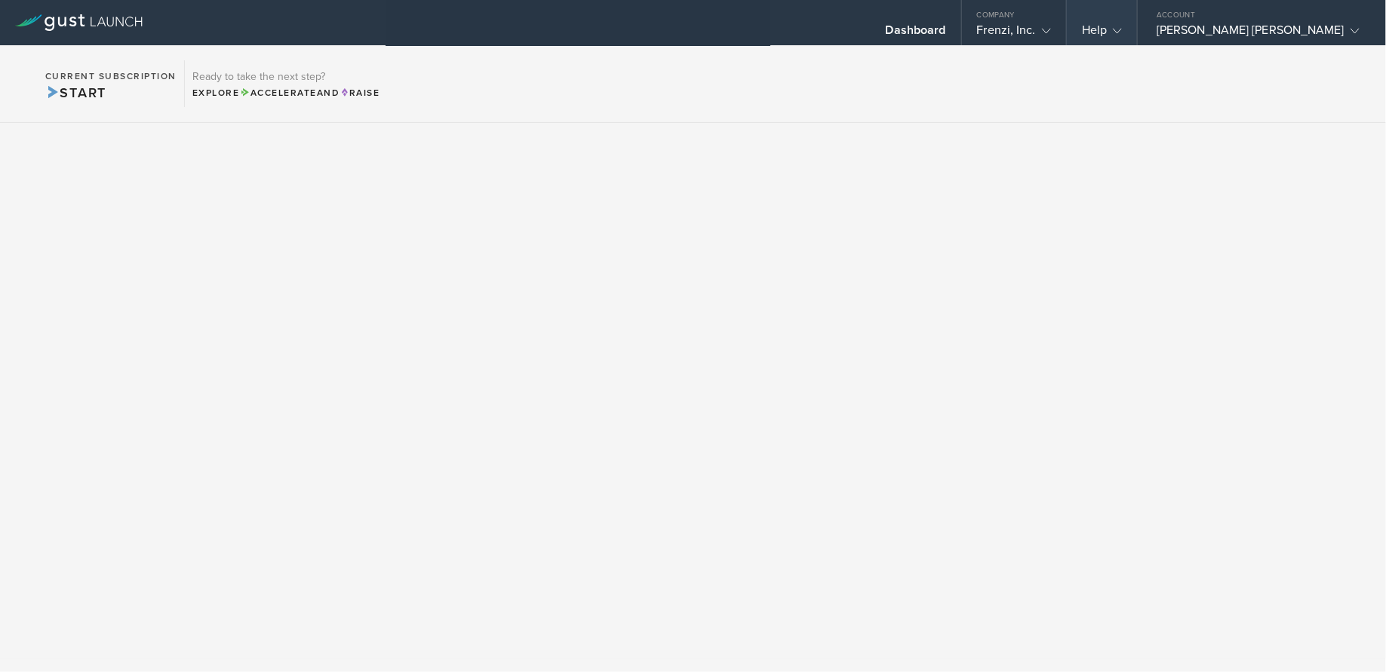
click at [1137, 24] on div "Help" at bounding box center [1101, 22] width 70 height 45
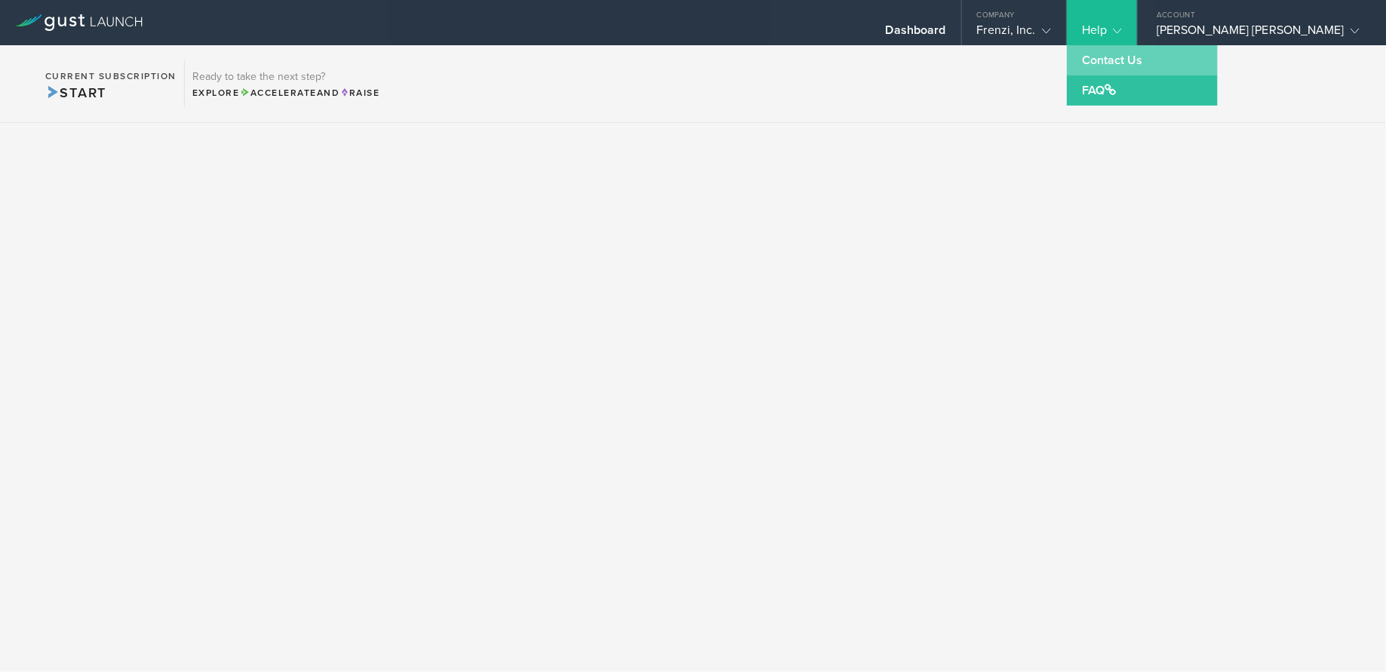
click at [1153, 59] on link "Contact Us" at bounding box center [1141, 60] width 151 height 30
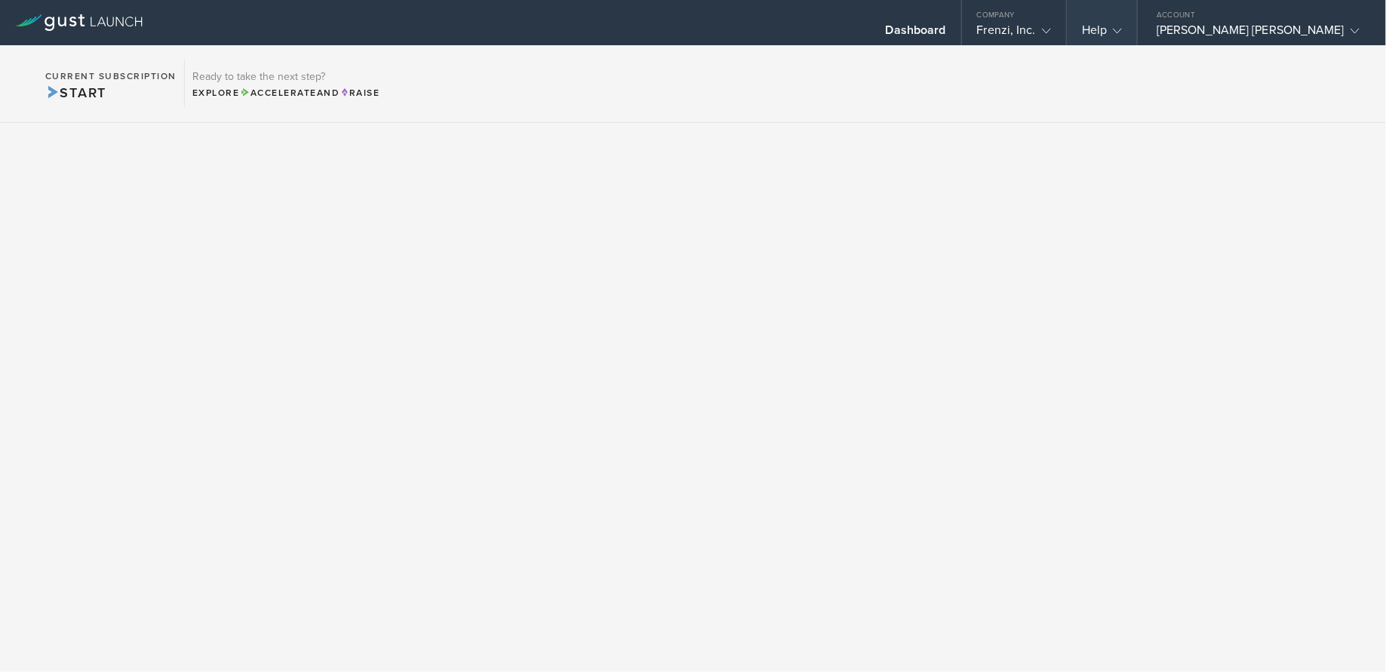
click at [1137, 32] on div "Help" at bounding box center [1101, 22] width 70 height 45
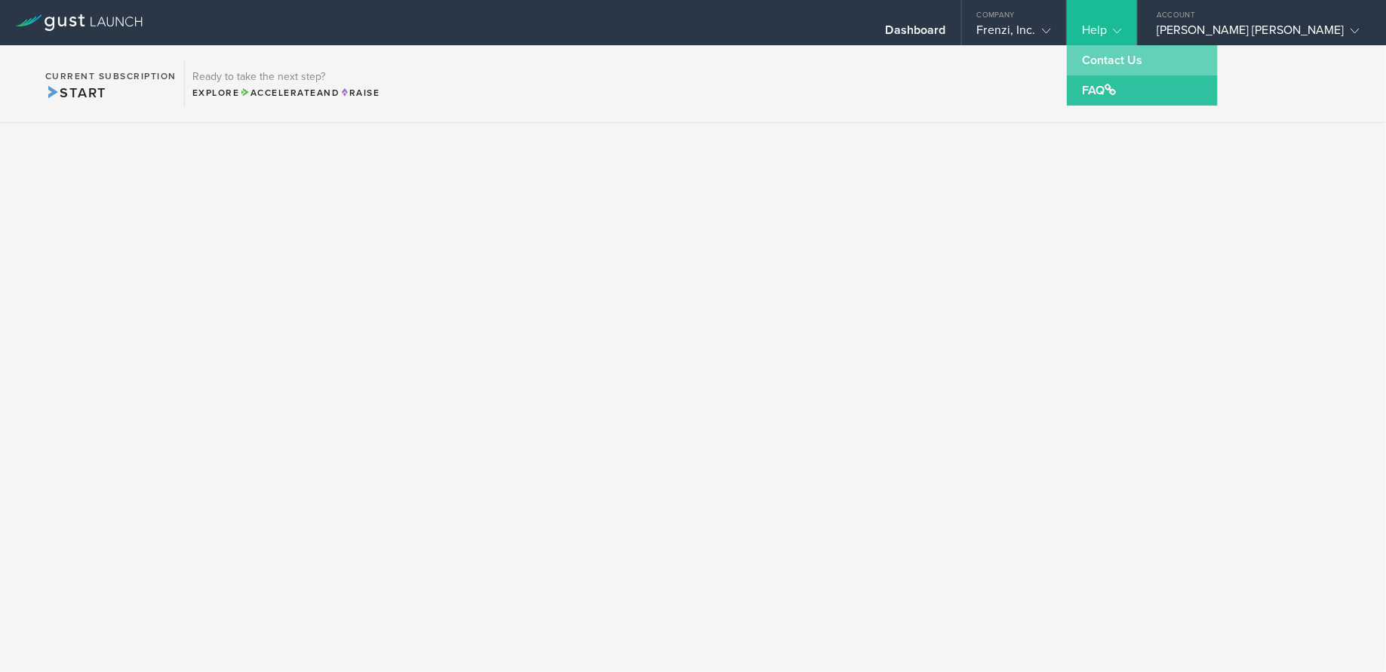
click at [1154, 70] on link "Contact Us" at bounding box center [1141, 60] width 151 height 30
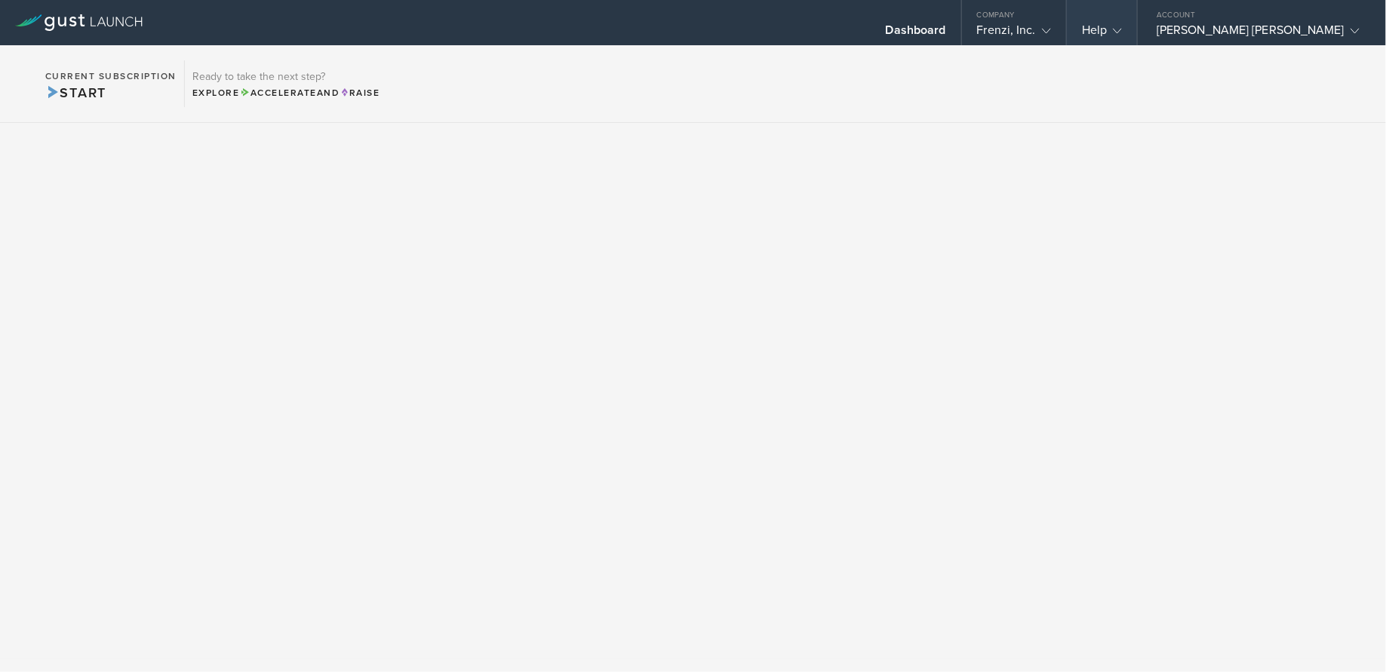
click at [1122, 33] on div "Help" at bounding box center [1102, 34] width 40 height 23
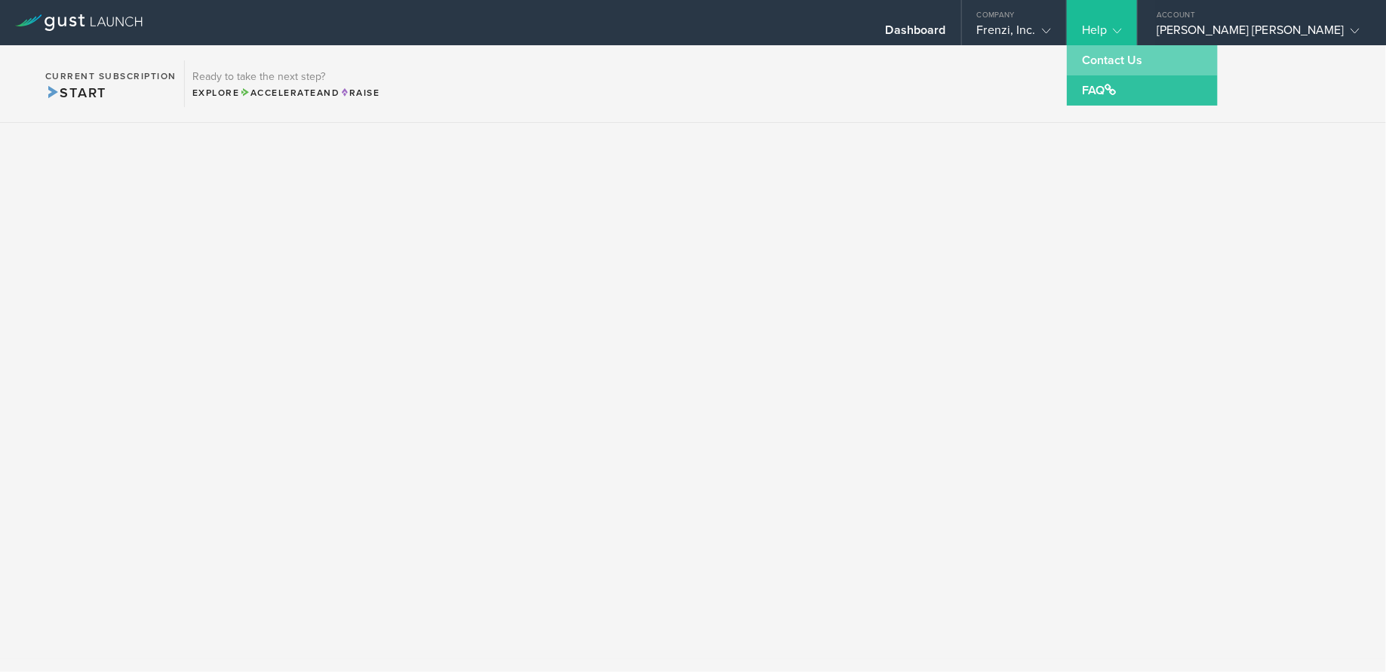
click at [1171, 54] on link "Contact Us" at bounding box center [1141, 60] width 151 height 30
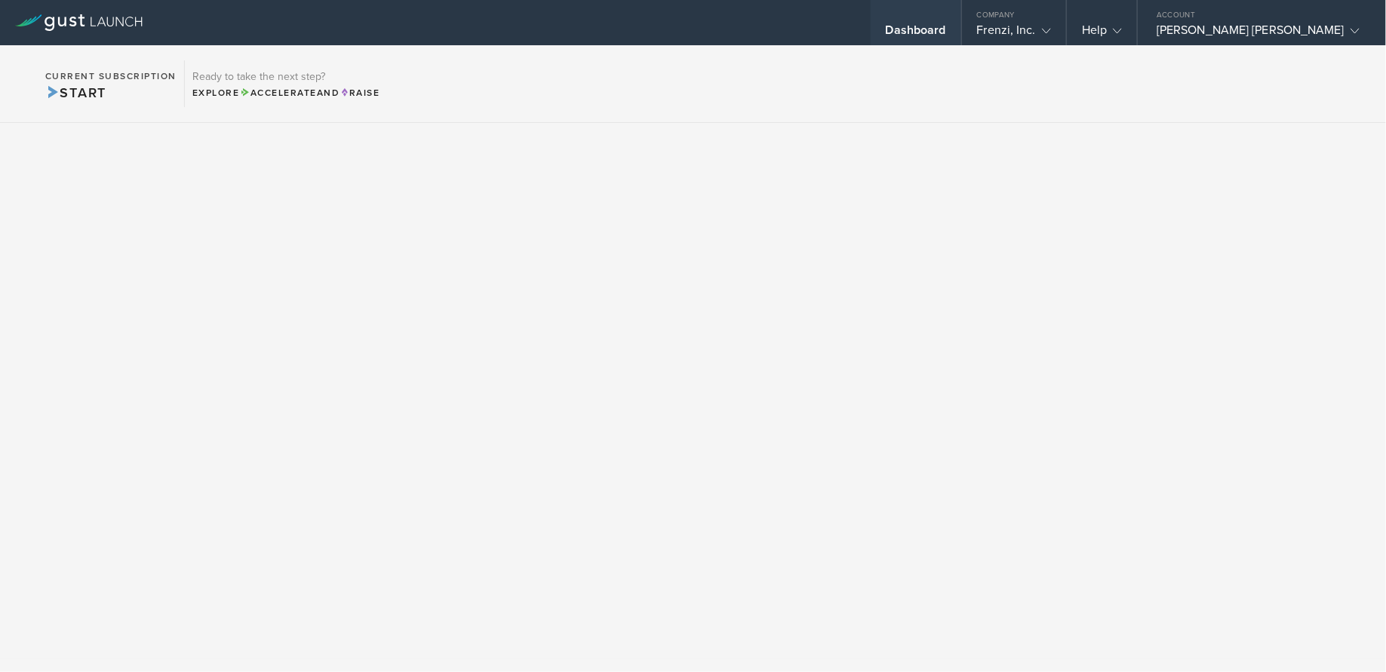
click at [946, 29] on div "Dashboard" at bounding box center [915, 34] width 60 height 23
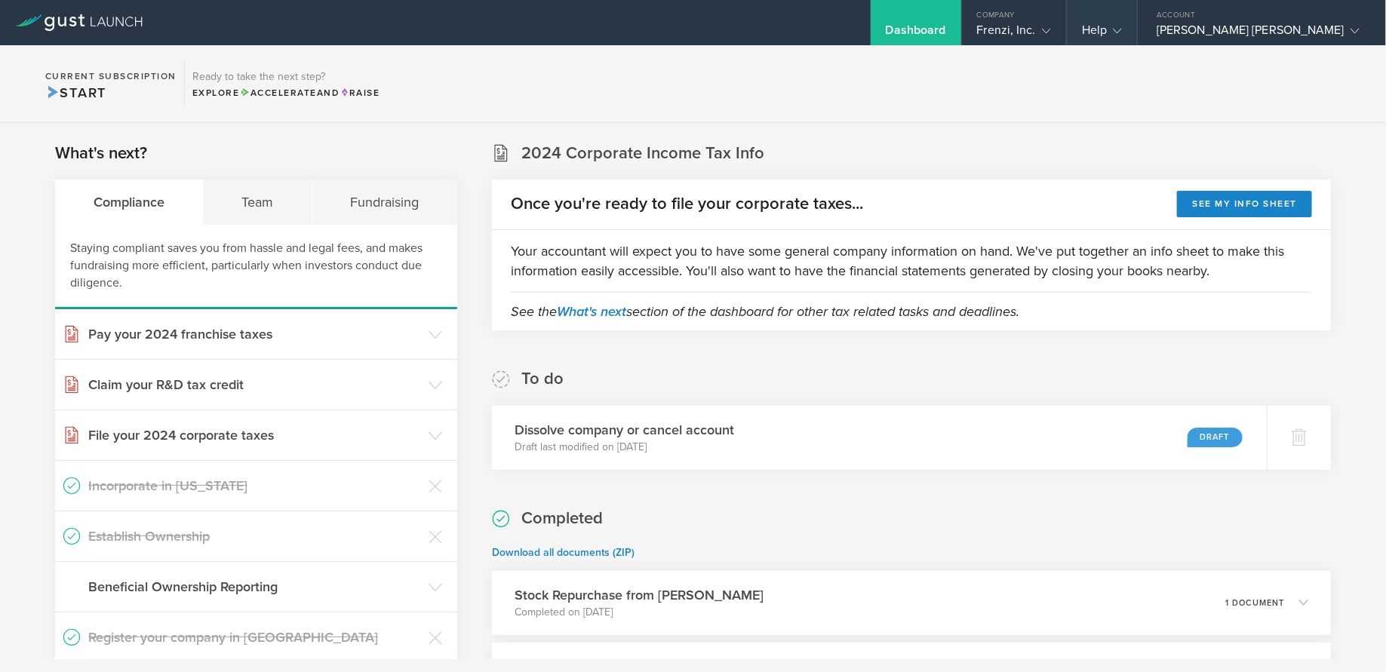
click at [1137, 30] on div "Help" at bounding box center [1101, 22] width 70 height 45
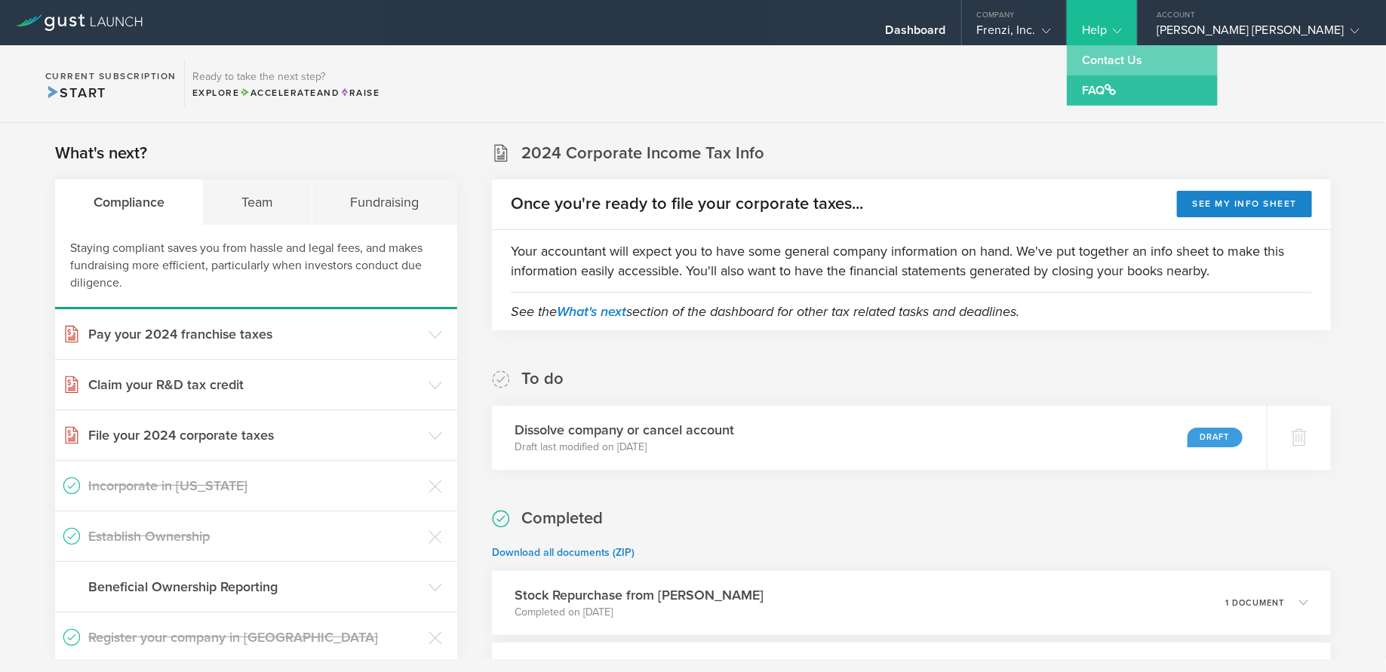
click at [1161, 45] on link "Contact Us" at bounding box center [1141, 60] width 151 height 30
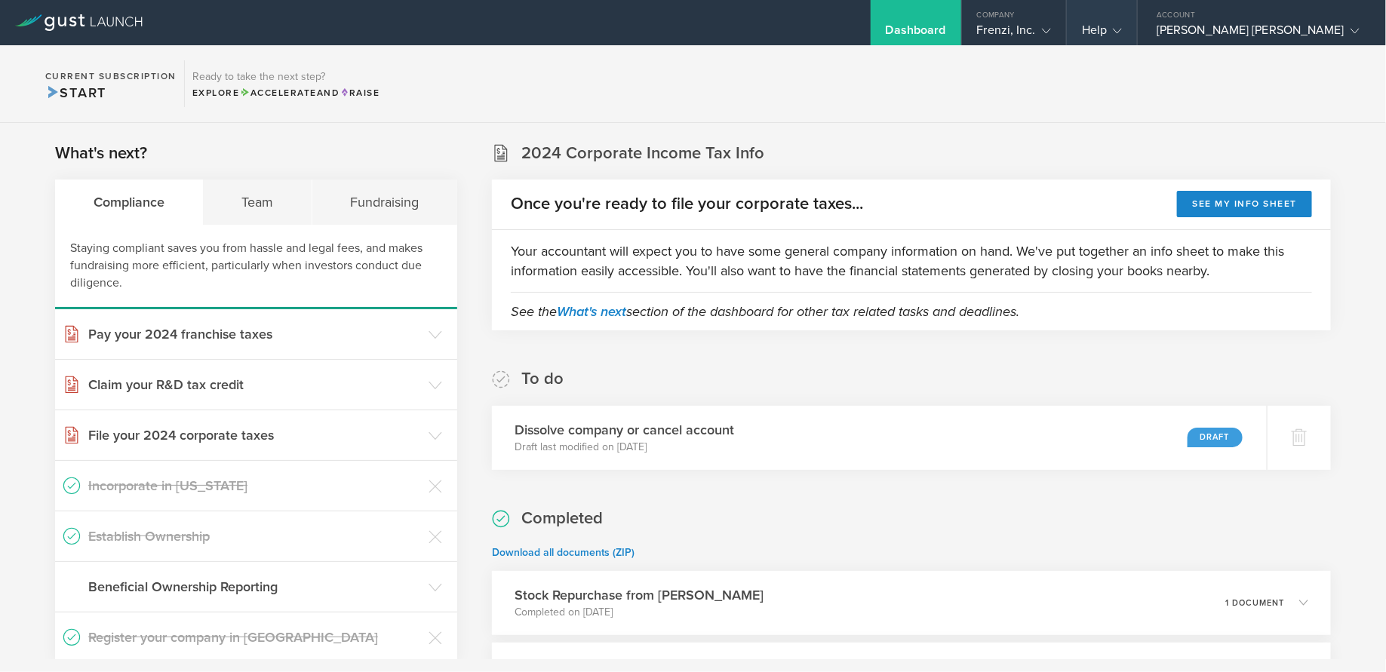
click at [1122, 41] on div "Help" at bounding box center [1102, 34] width 40 height 23
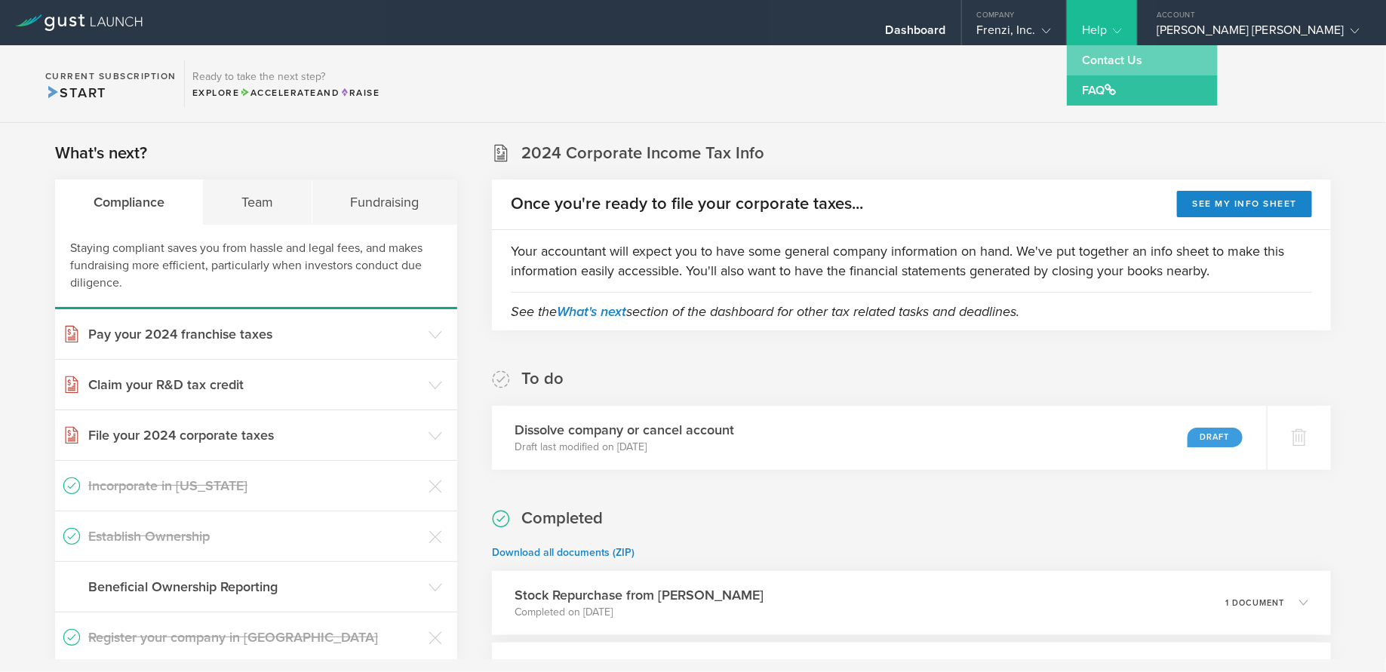
click at [1179, 60] on link "Contact Us" at bounding box center [1141, 60] width 151 height 30
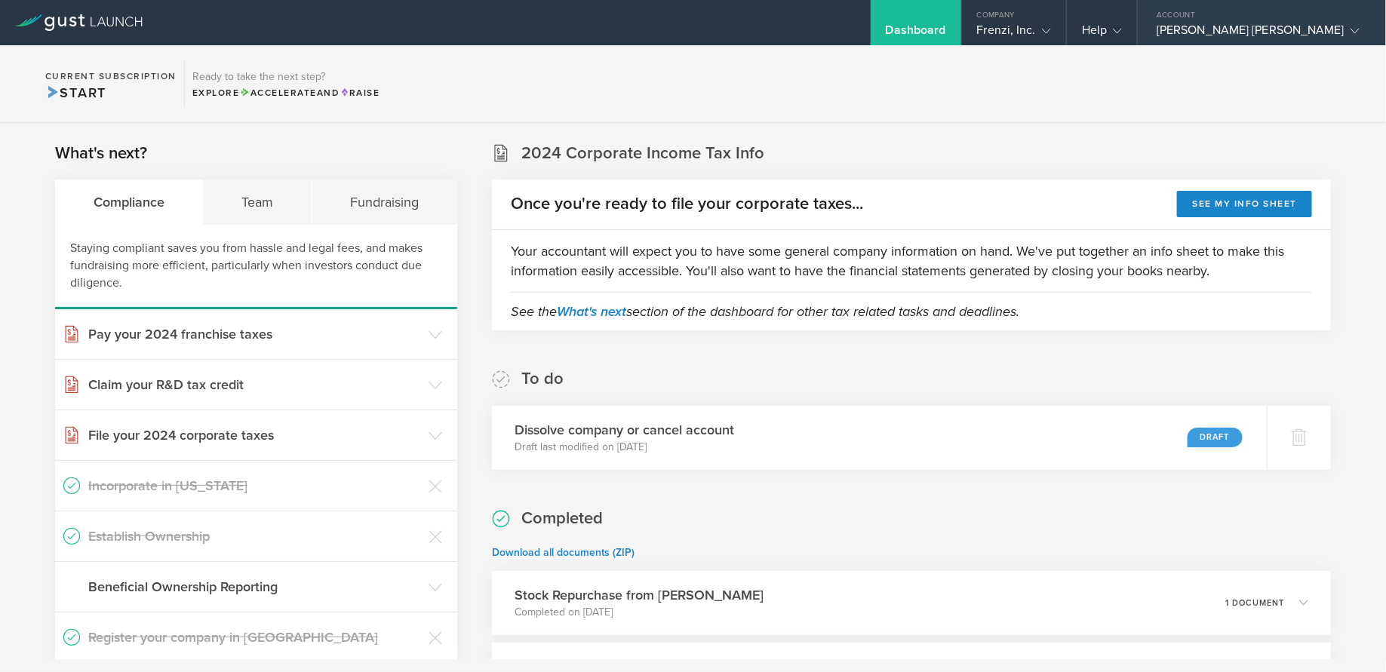
click at [1310, 26] on div "[PERSON_NAME] [PERSON_NAME]" at bounding box center [1257, 34] width 203 height 23
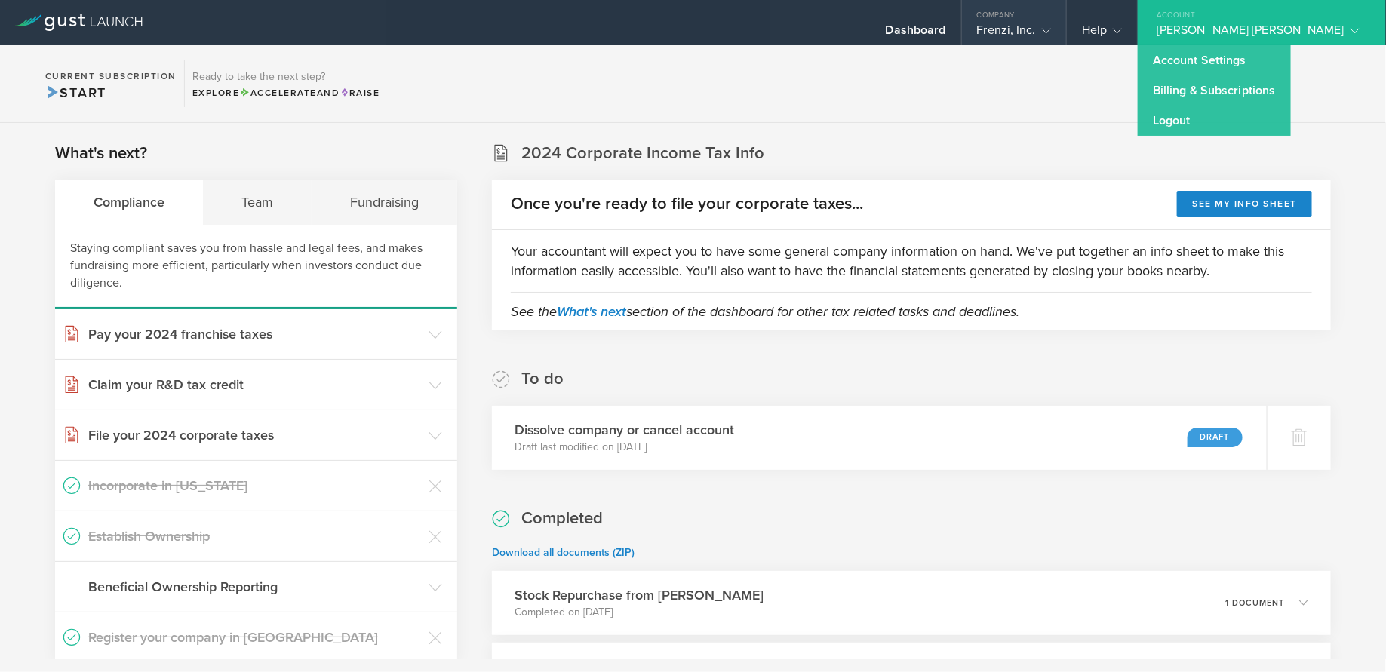
click at [1051, 32] on div "Frenzi, Inc." at bounding box center [1014, 34] width 74 height 23
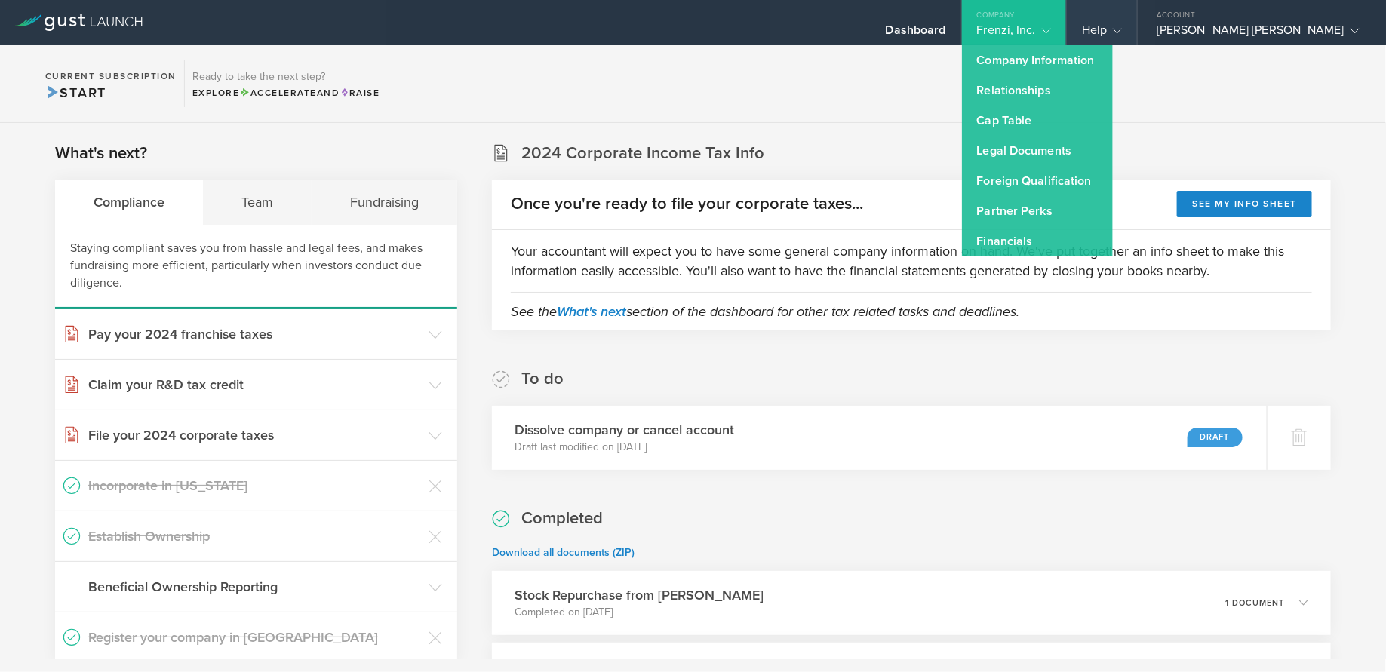
click at [1122, 23] on div "Help" at bounding box center [1102, 34] width 40 height 23
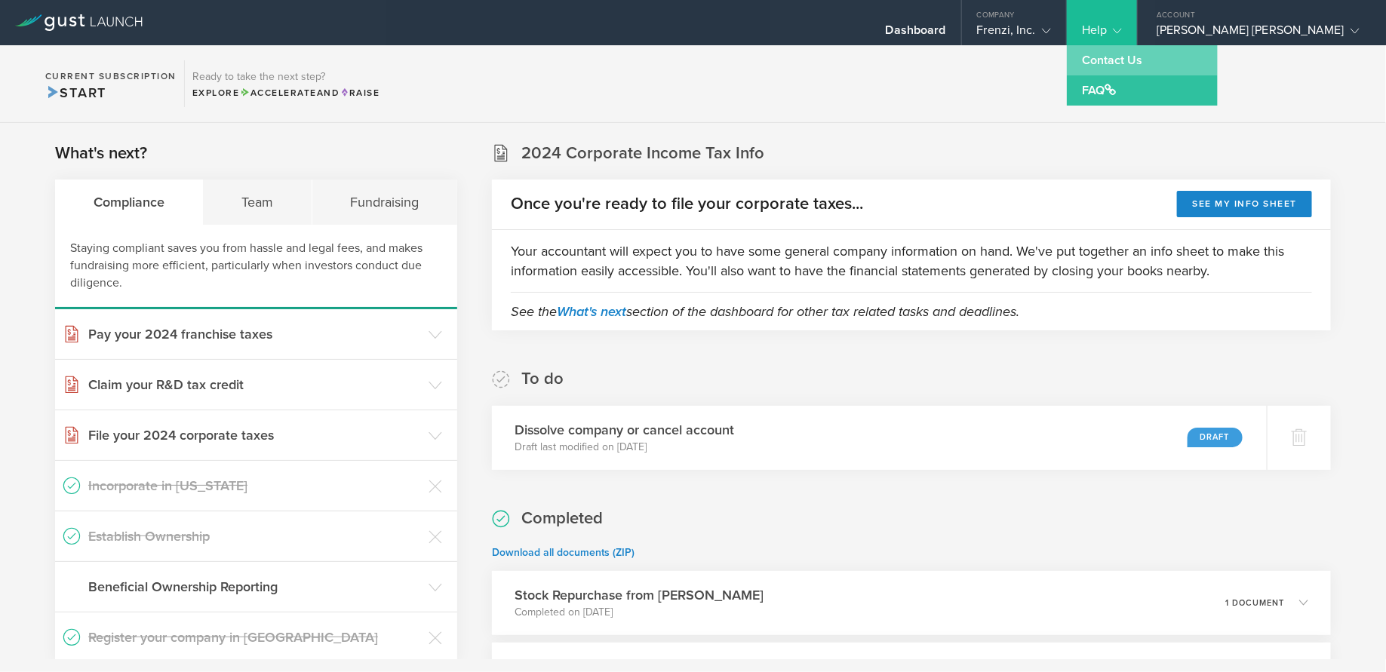
click at [1180, 69] on link "Contact Us" at bounding box center [1141, 60] width 151 height 30
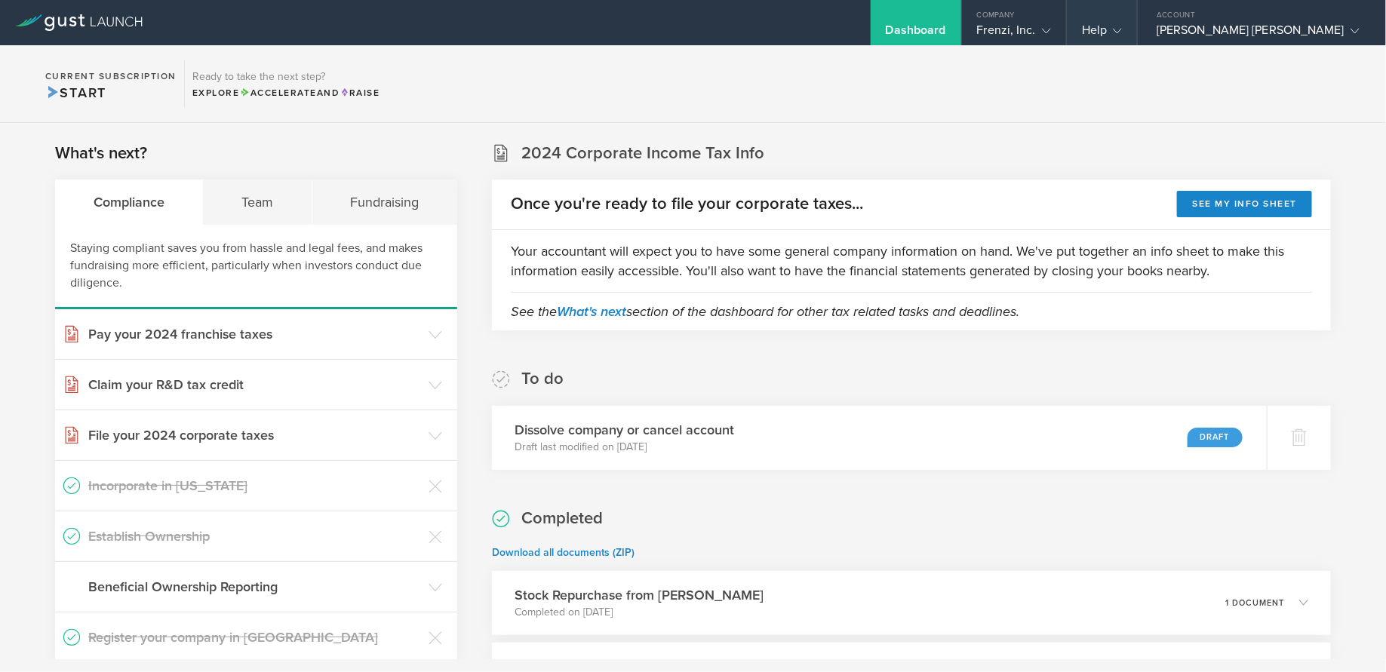
click at [1137, 3] on div "Help" at bounding box center [1101, 22] width 70 height 45
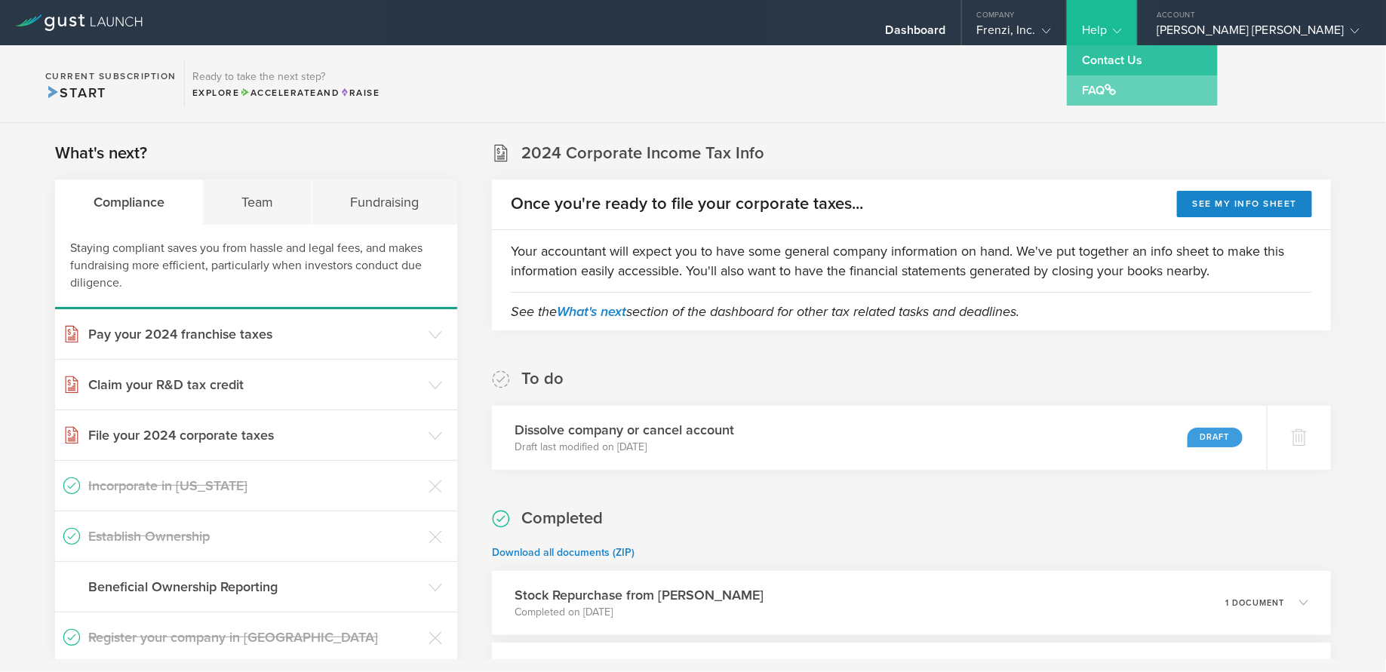
click at [1184, 98] on link "FAQ" at bounding box center [1141, 90] width 151 height 30
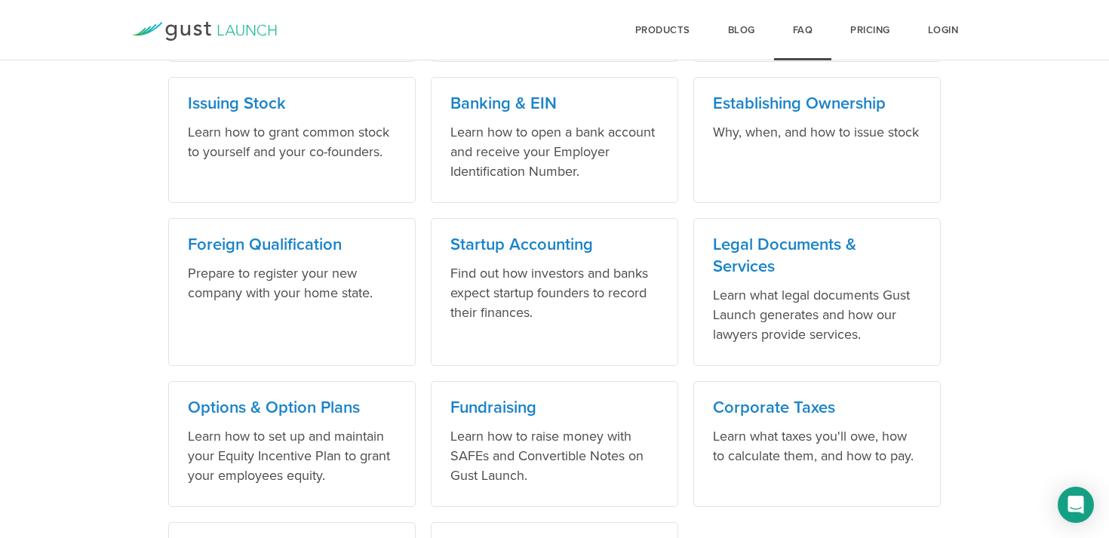
scroll to position [1045, 0]
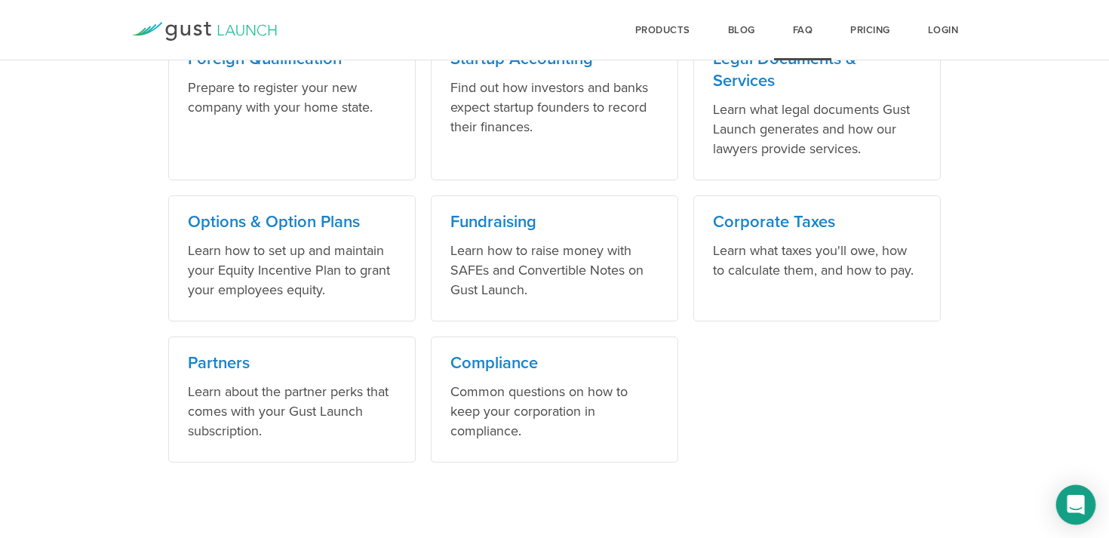
click at [1067, 514] on div "Open Intercom Messenger" at bounding box center [1076, 505] width 40 height 40
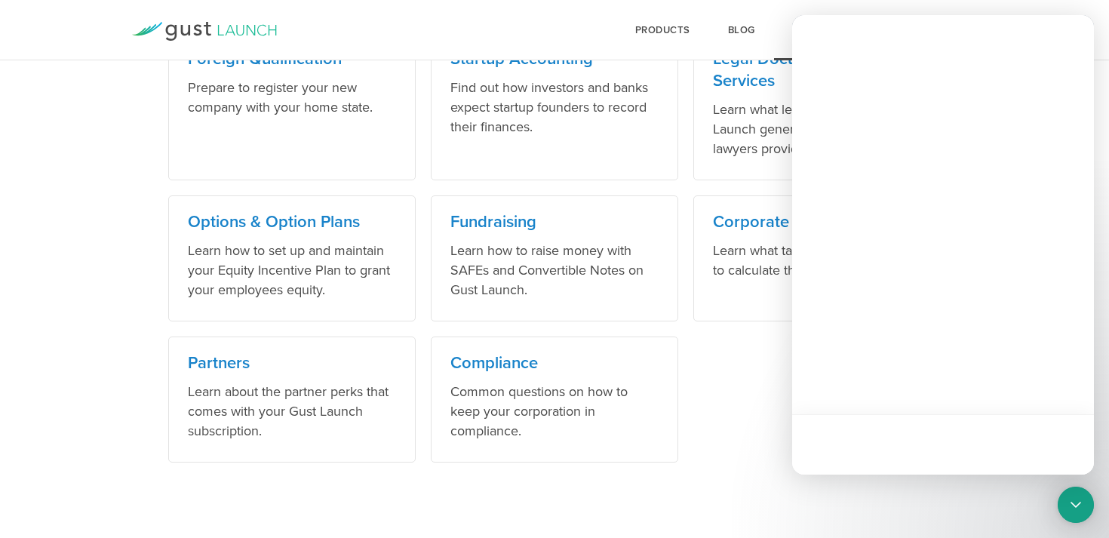
scroll to position [0, 0]
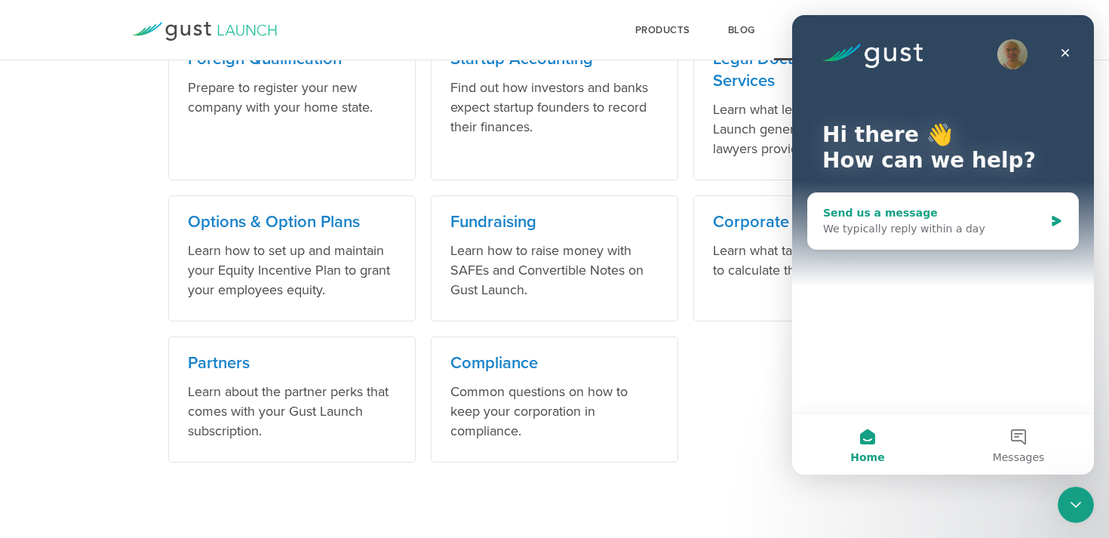
click at [934, 227] on div "We typically reply within a day" at bounding box center [933, 229] width 221 height 16
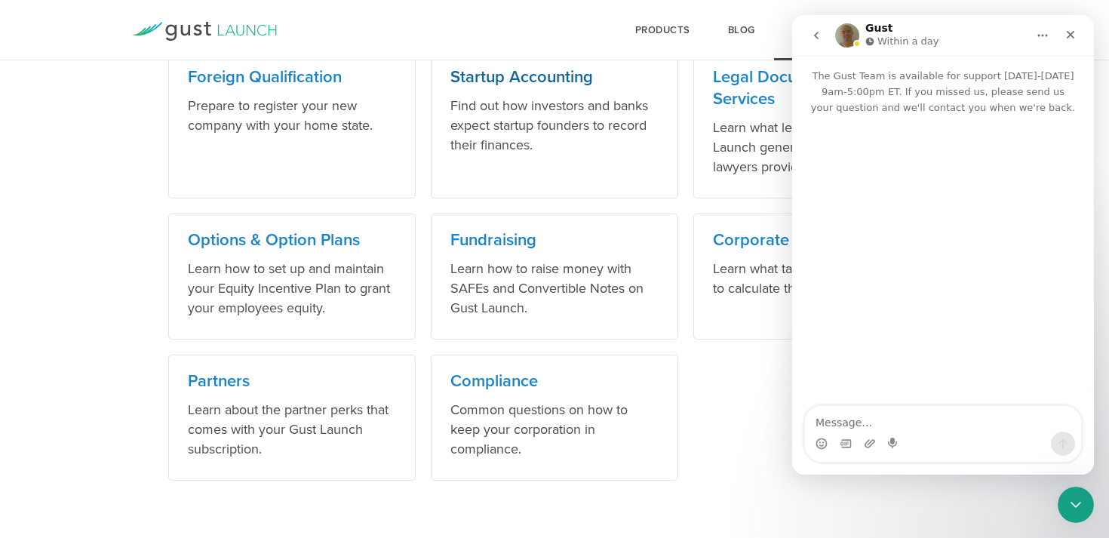
scroll to position [1045, 0]
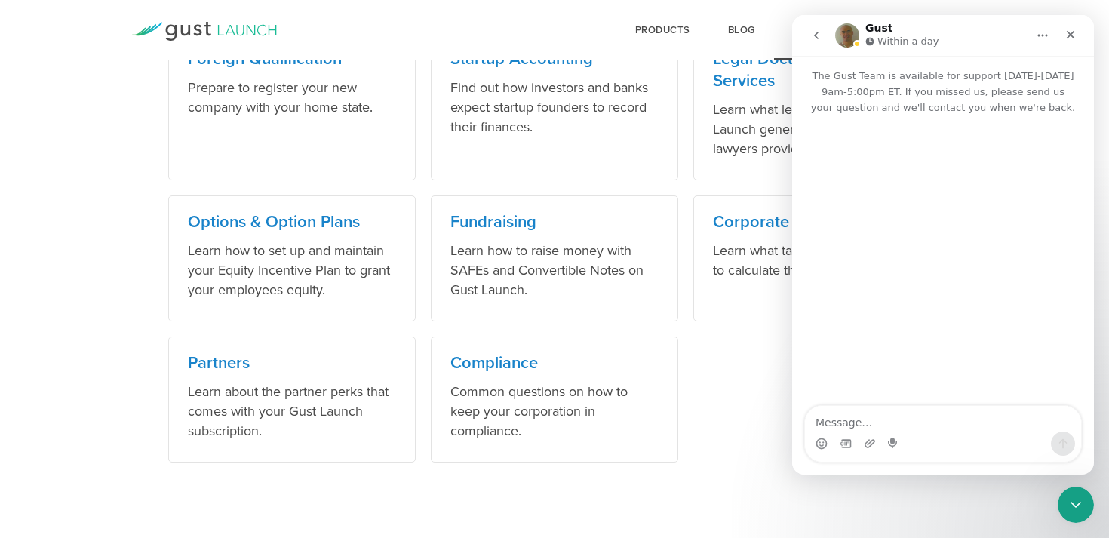
click at [1043, 29] on icon "Home" at bounding box center [1042, 35] width 12 height 12
click at [852, 106] on p "The Gust Team is available for support Monday-Friday 9am-5:00pm ET. If you miss…" at bounding box center [943, 86] width 302 height 60
click at [865, 434] on div "Intercom messenger" at bounding box center [870, 443] width 12 height 24
click at [867, 408] on textarea "Message…" at bounding box center [943, 419] width 276 height 26
click at [888, 437] on icon "Start recording" at bounding box center [894, 443] width 12 height 12
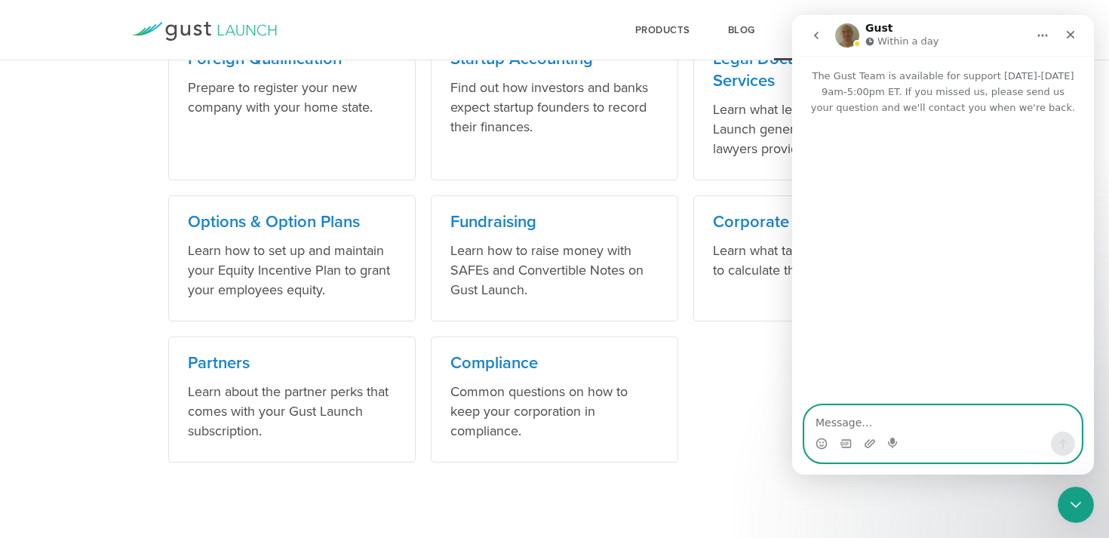
click at [896, 431] on textarea "Message…" at bounding box center [943, 419] width 276 height 26
click at [894, 443] on icon "Start recording" at bounding box center [894, 443] width 12 height 12
click at [906, 420] on textarea "Message…" at bounding box center [943, 419] width 276 height 26
click at [895, 438] on icon "Start recording" at bounding box center [894, 443] width 12 height 12
click at [892, 440] on icon "Start recording" at bounding box center [892, 442] width 9 height 11
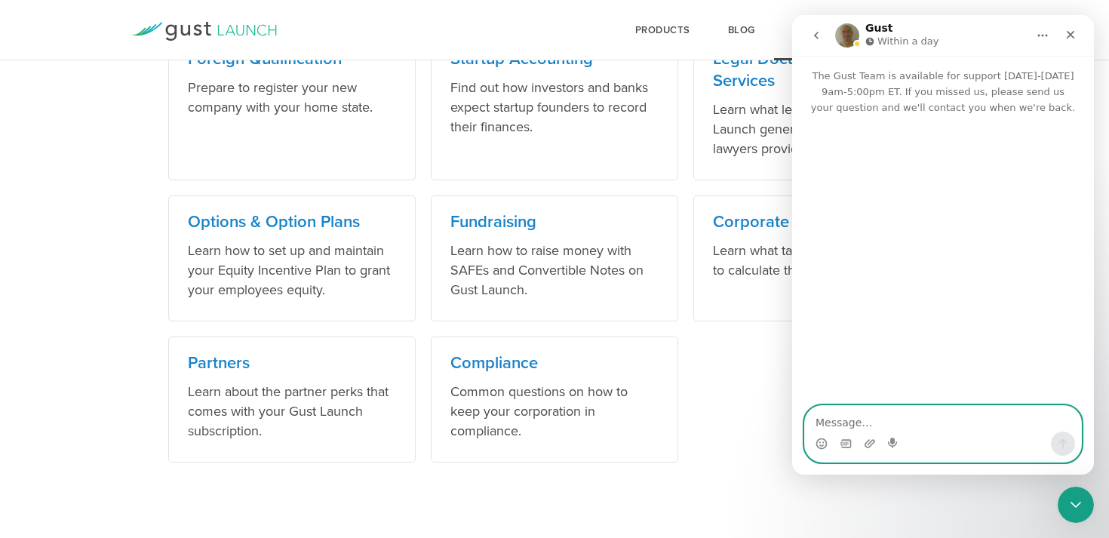
click at [873, 412] on textarea "Message…" at bounding box center [943, 419] width 276 height 26
click at [857, 421] on textarea "Message…" at bounding box center [943, 419] width 276 height 26
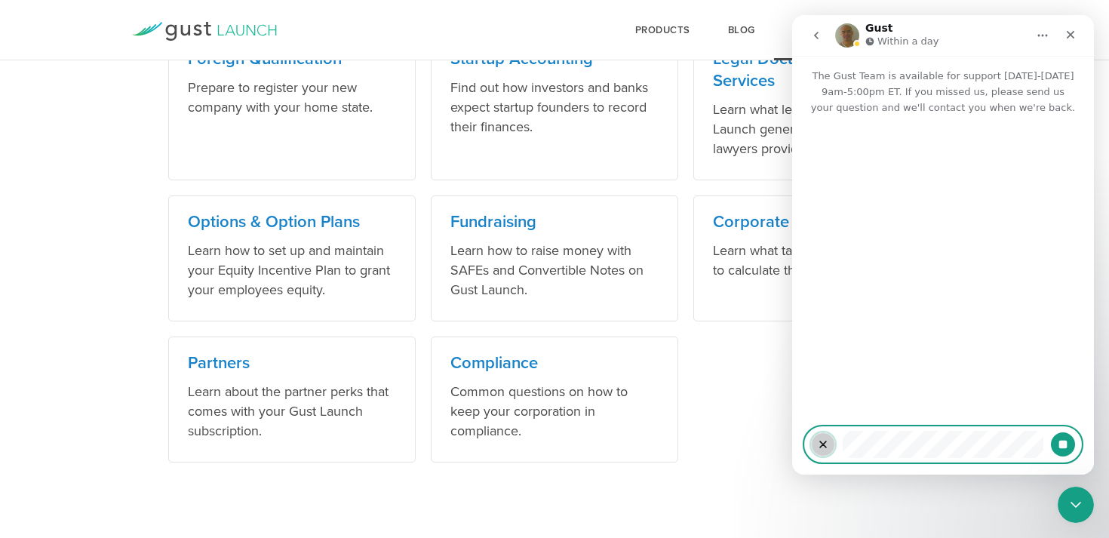
click at [824, 445] on icon "Clear recording" at bounding box center [823, 444] width 6 height 6
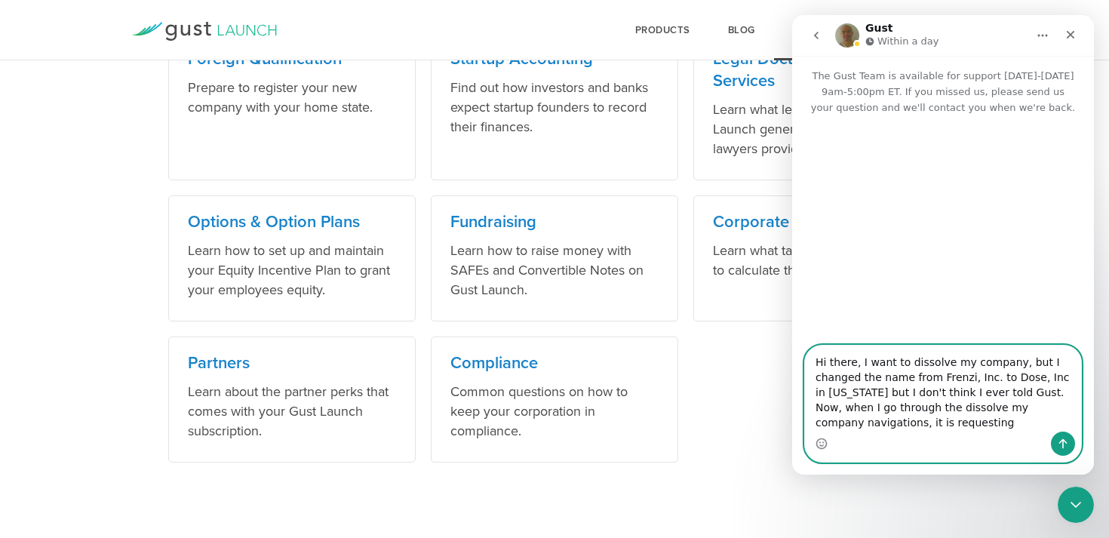
click at [938, 424] on textarea "Hi there, I want to dissolve my company, but I changed the name from Frenzi, In…" at bounding box center [943, 388] width 276 height 86
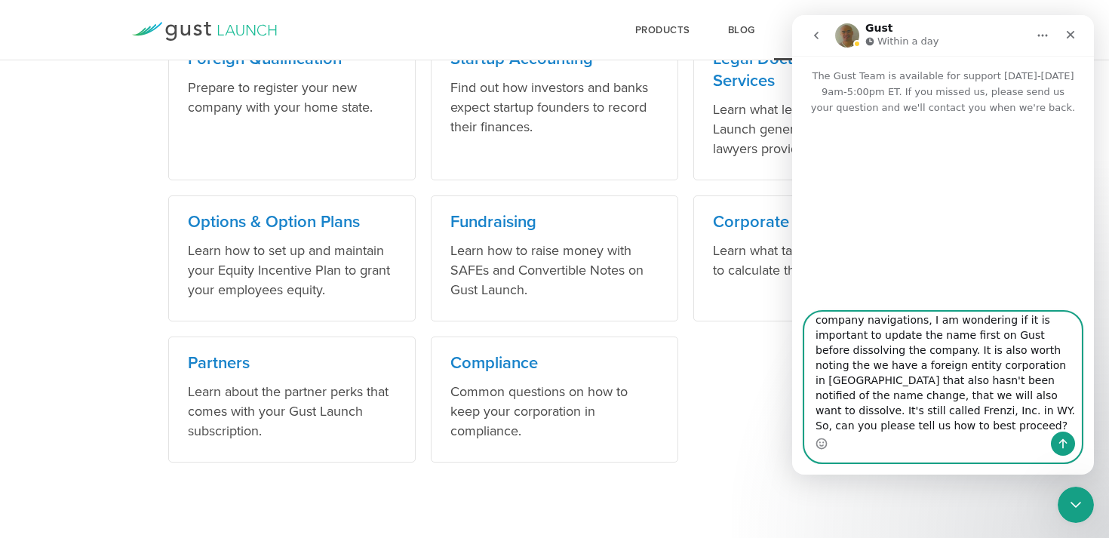
scroll to position [84, 0]
type textarea "Hi there, I want to dissolve my company, but I changed the name from Frenzi, In…"
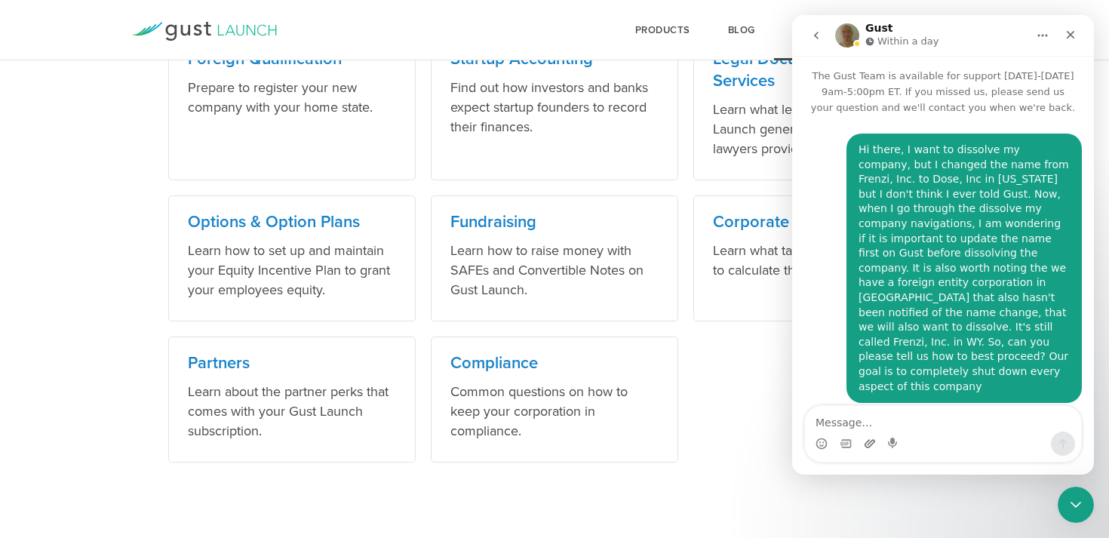
scroll to position [26, 0]
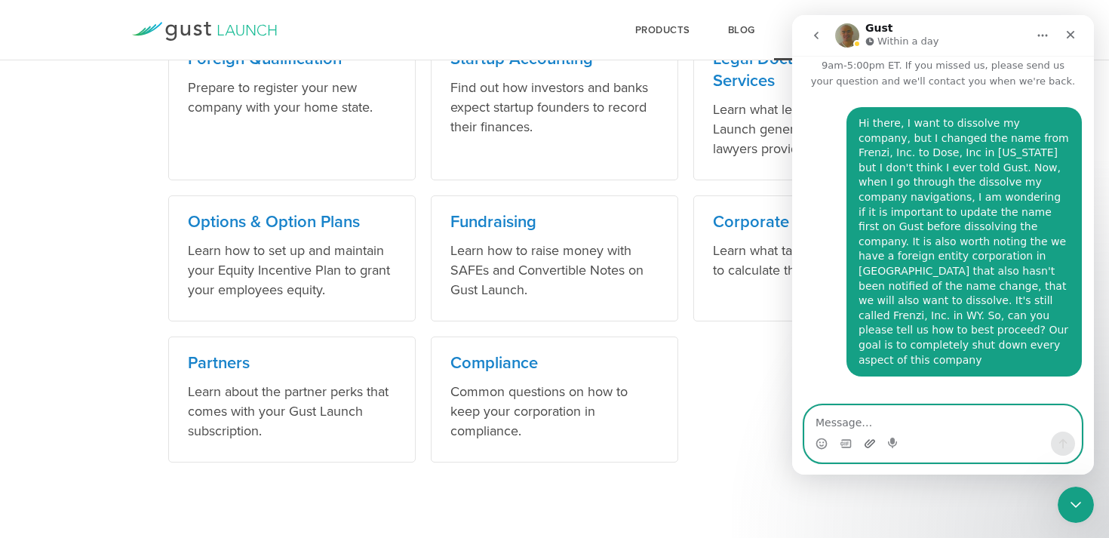
click at [866, 443] on icon "Upload attachment" at bounding box center [870, 443] width 12 height 12
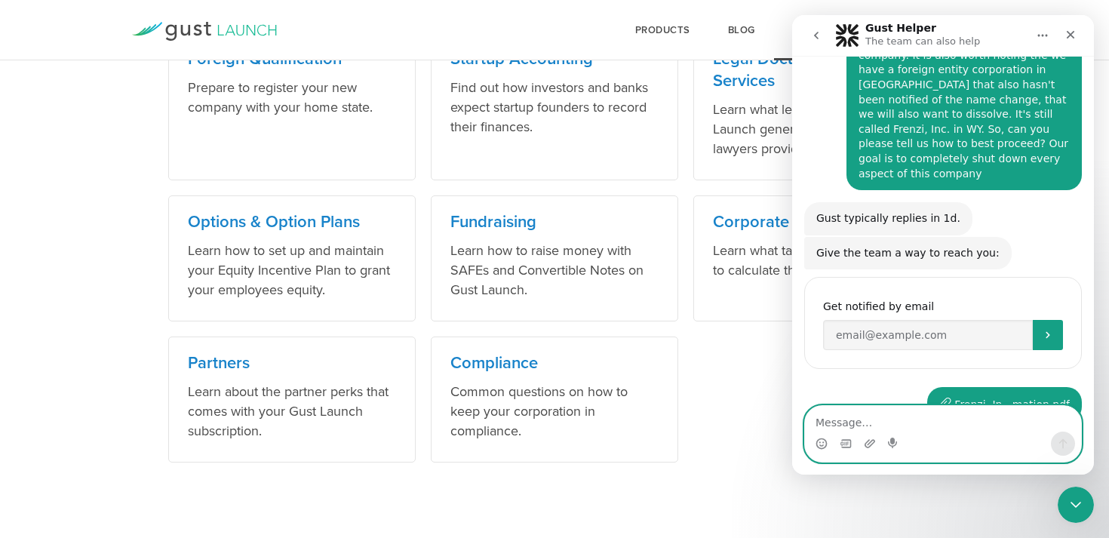
scroll to position [216, 0]
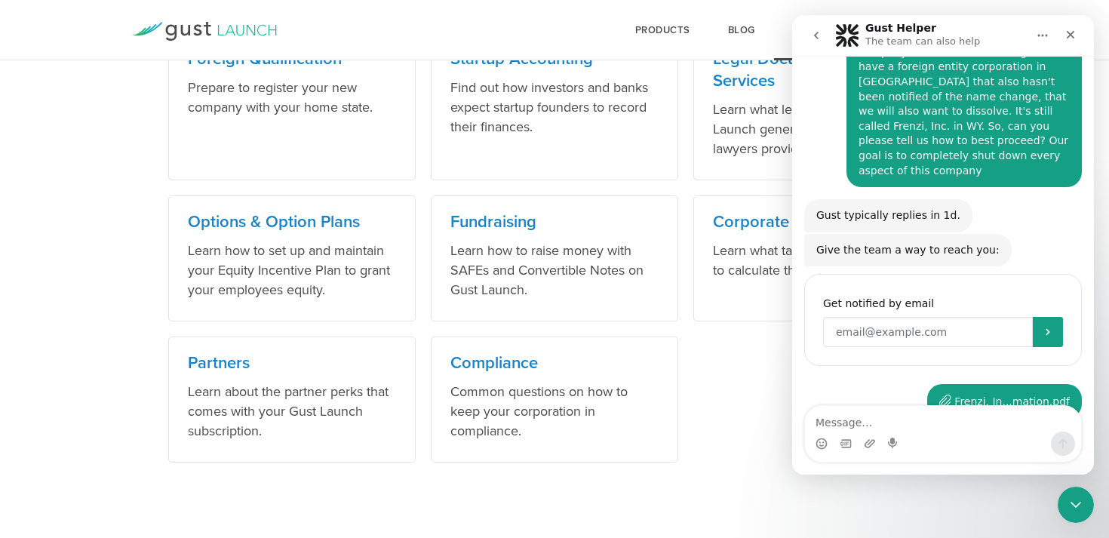
click at [909, 317] on input "Enter your email" at bounding box center [928, 332] width 210 height 30
type input "[EMAIL_ADDRESS][DOMAIN_NAME]"
click at [1042, 317] on button "Submit" at bounding box center [1048, 332] width 30 height 30
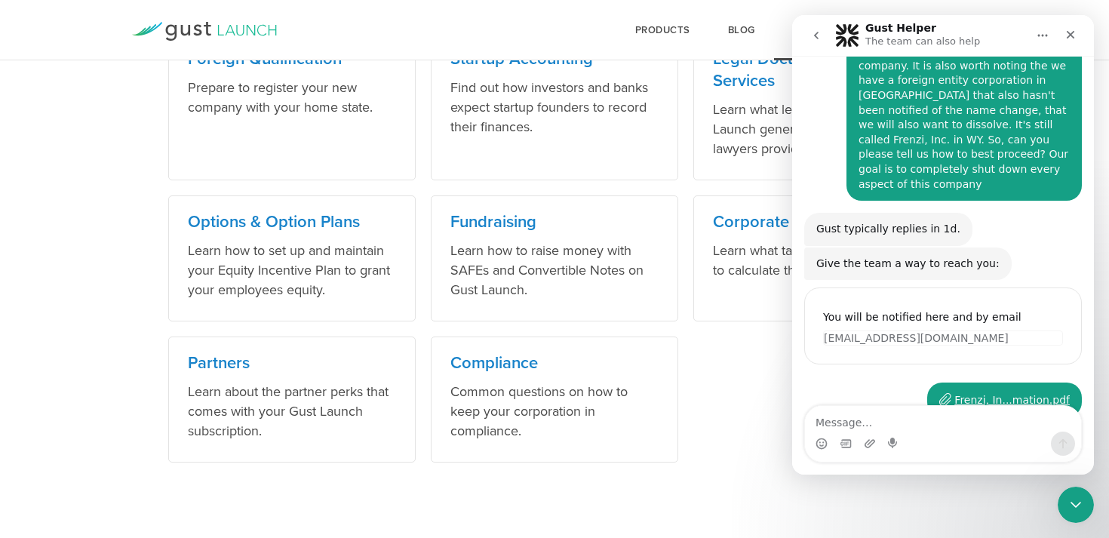
scroll to position [201, 0]
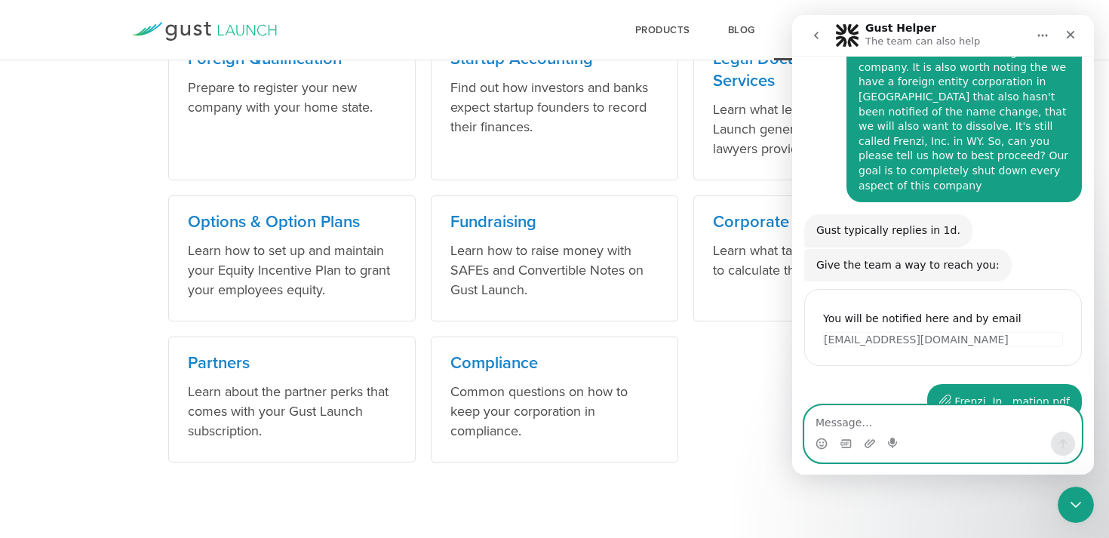
click at [962, 413] on textarea "Message…" at bounding box center [943, 419] width 276 height 26
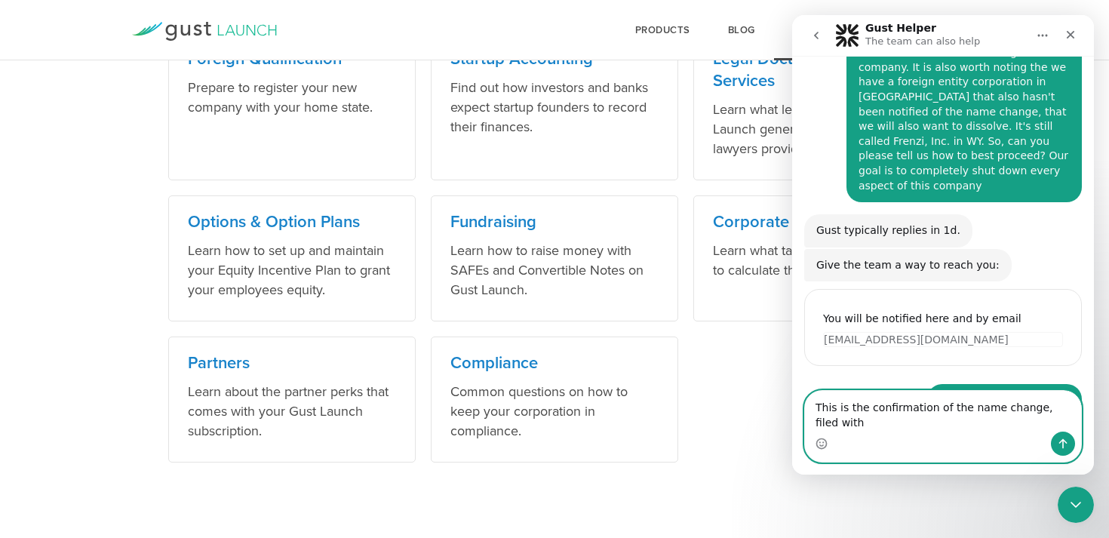
scroll to position [216, 0]
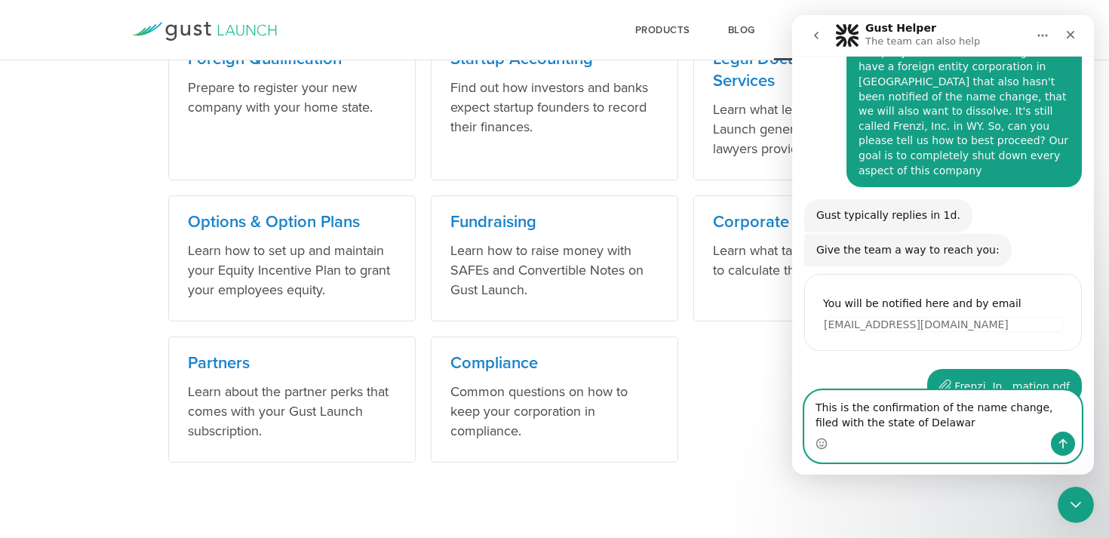
type textarea "This is the confirmation of the name change, filed with the state of Delaware"
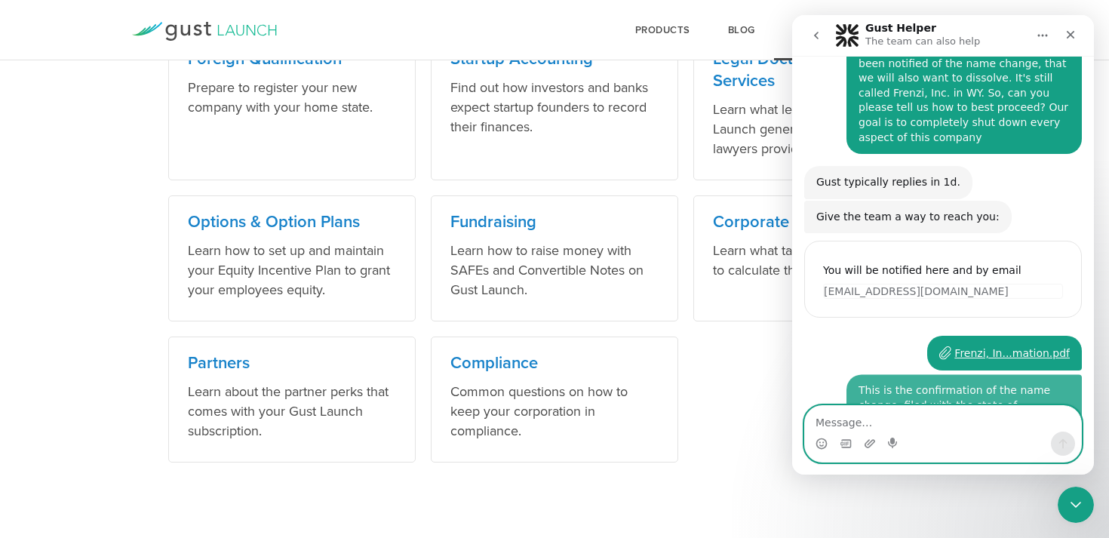
scroll to position [250, 0]
